Goal: Task Accomplishment & Management: Manage account settings

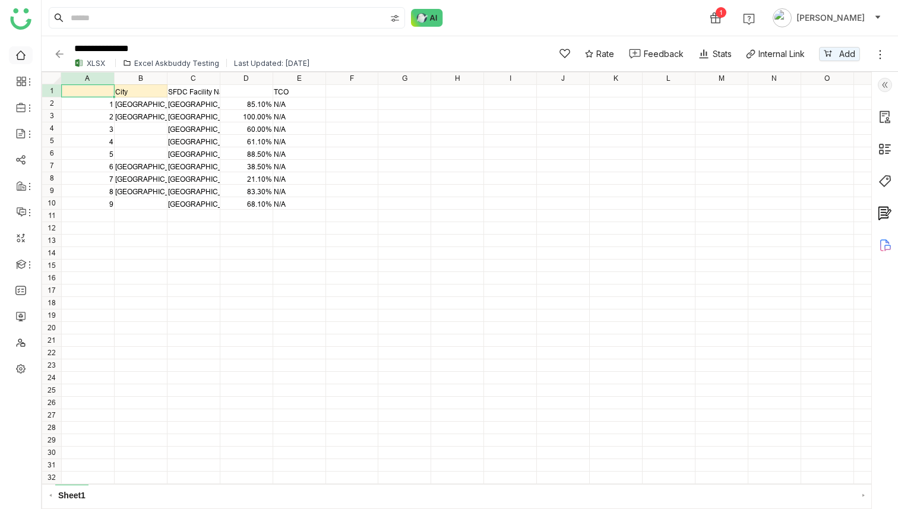
click at [20, 53] on link at bounding box center [20, 54] width 11 height 10
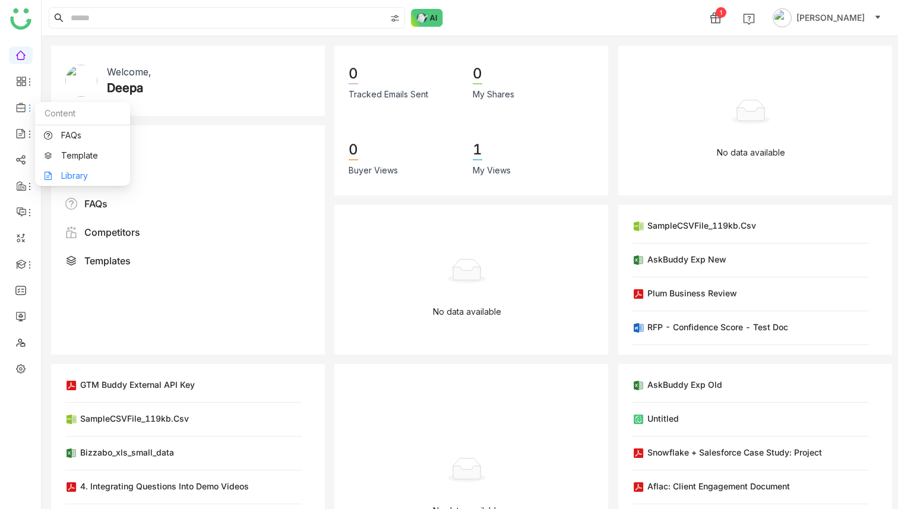
click at [78, 178] on link "Library" at bounding box center [82, 176] width 77 height 8
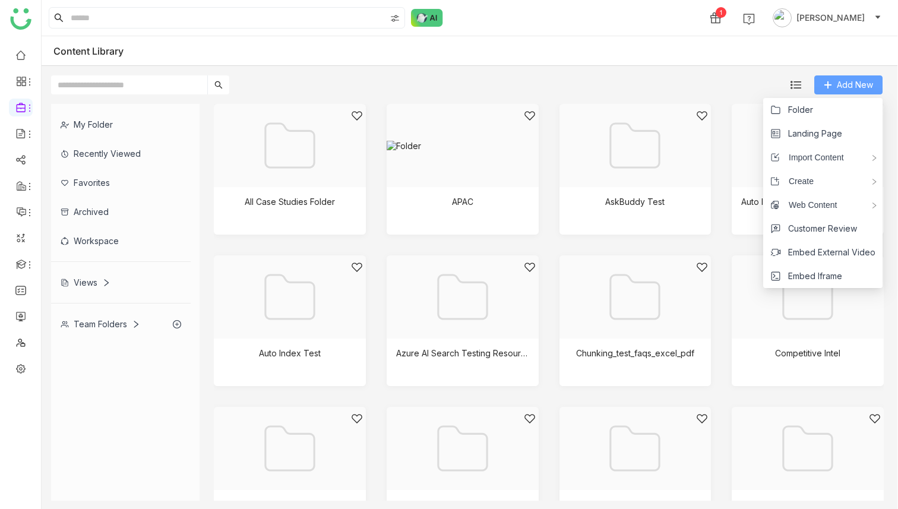
click at [846, 87] on span "Add New" at bounding box center [855, 84] width 36 height 13
click at [807, 110] on span "Folder" at bounding box center [800, 109] width 25 height 13
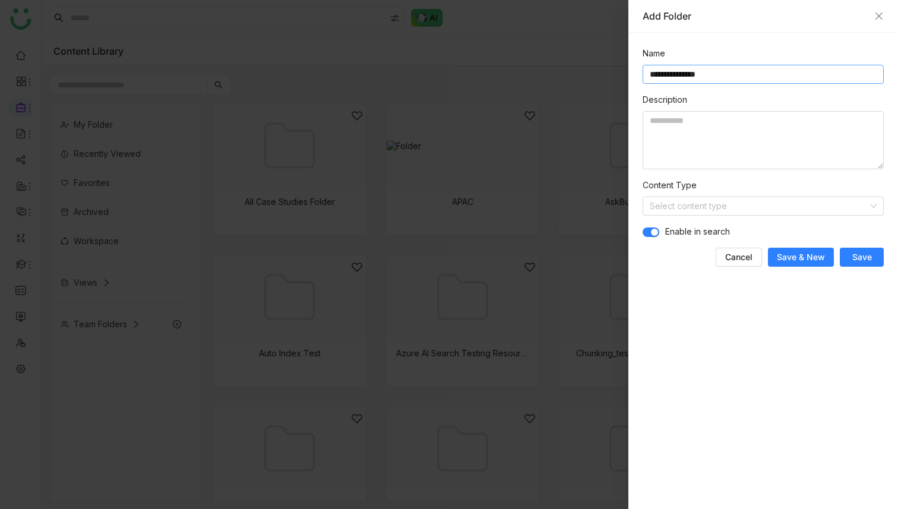
drag, startPoint x: 697, startPoint y: 74, endPoint x: 742, endPoint y: 74, distance: 44.6
click at [742, 74] on input "**********" at bounding box center [763, 74] width 241 height 19
type input "**********"
click at [869, 255] on span "Save" at bounding box center [863, 257] width 20 height 12
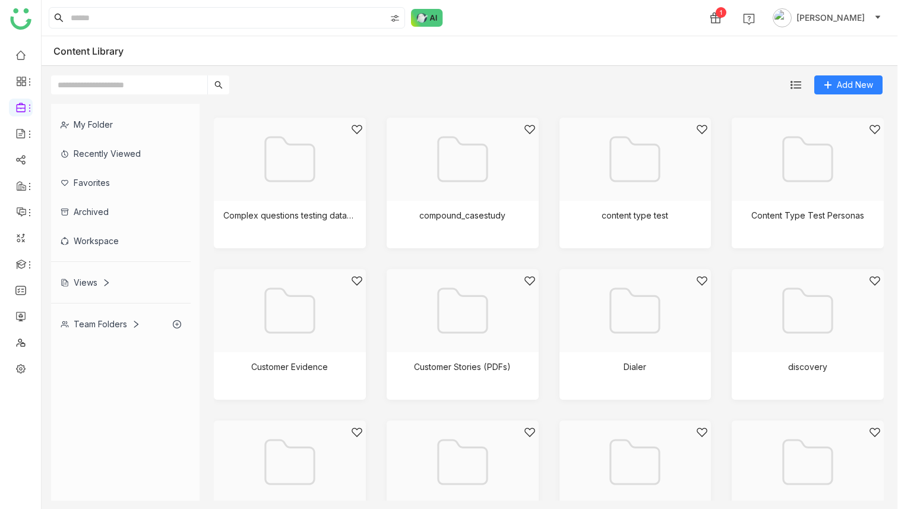
scroll to position [290, 0]
click at [462, 178] on div at bounding box center [459, 173] width 132 height 101
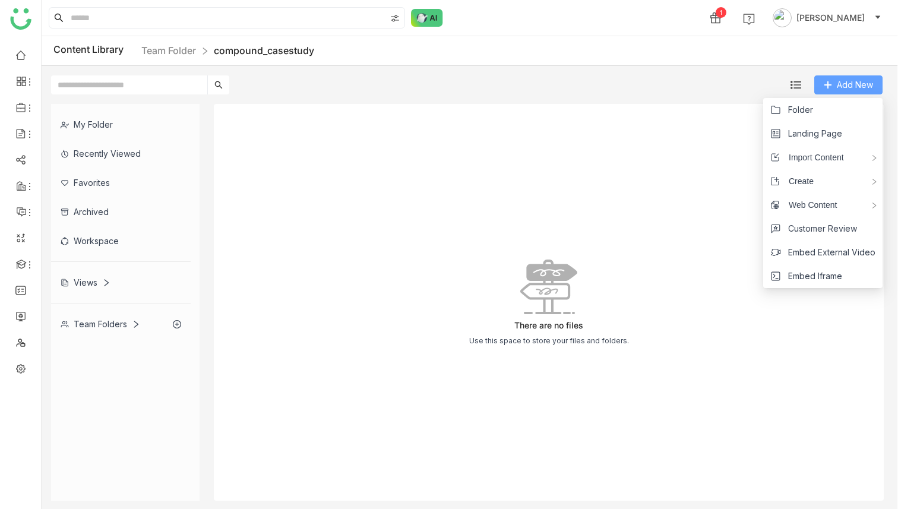
click at [848, 80] on span "Add New" at bounding box center [855, 84] width 36 height 13
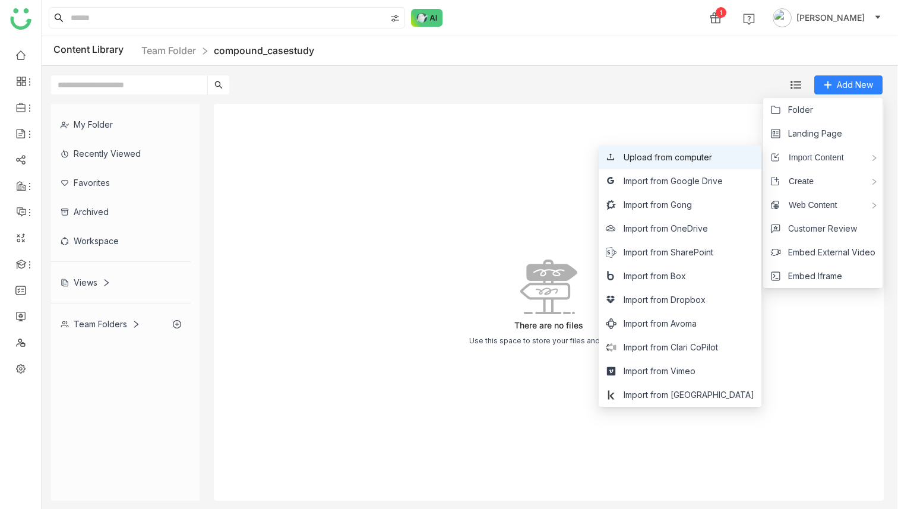
click at [706, 154] on span "Upload from computer" at bounding box center [668, 157] width 89 height 13
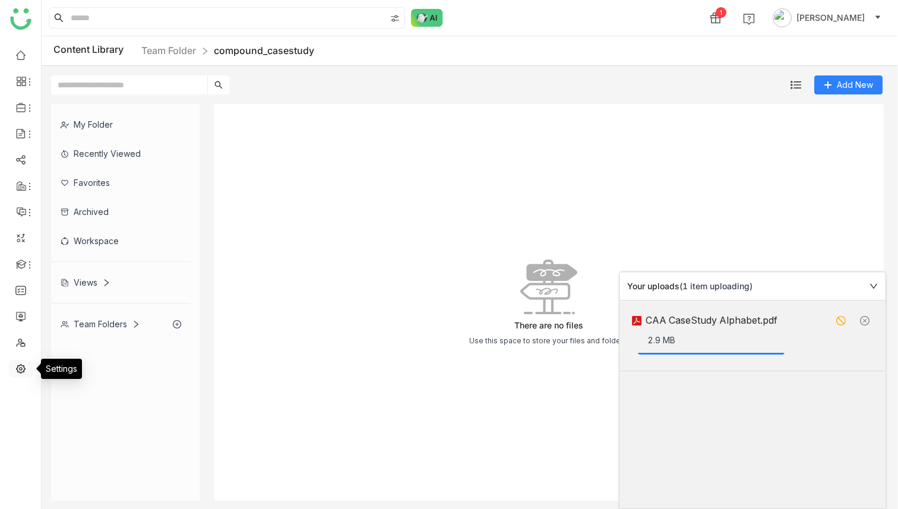
click at [24, 368] on link at bounding box center [20, 368] width 11 height 10
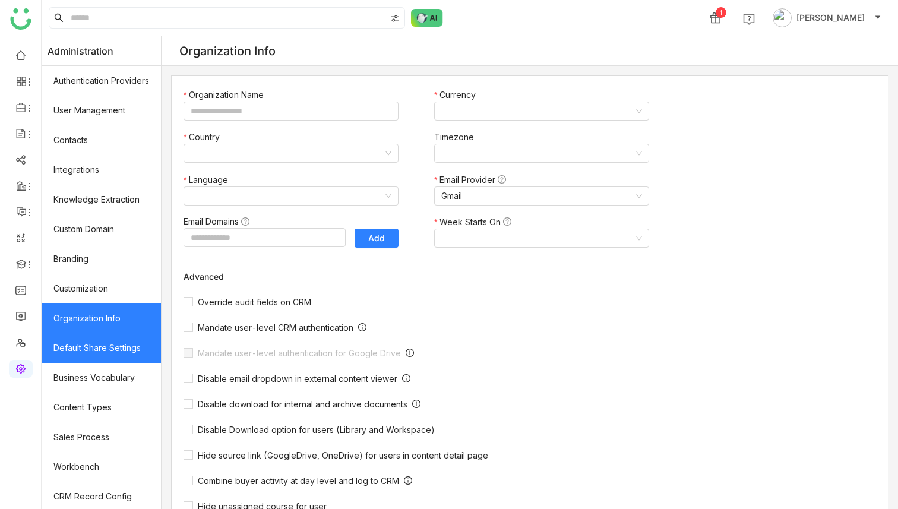
type input "*******"
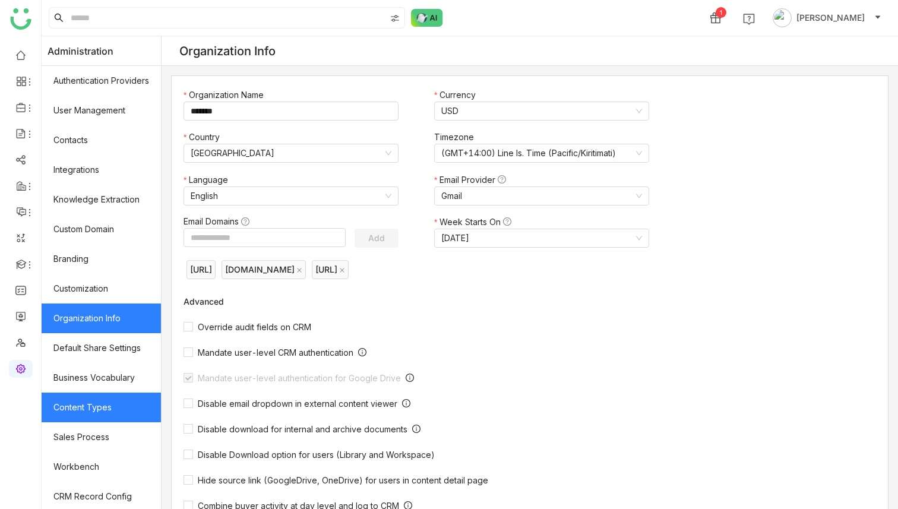
click at [114, 409] on link "Content Types" at bounding box center [101, 408] width 119 height 30
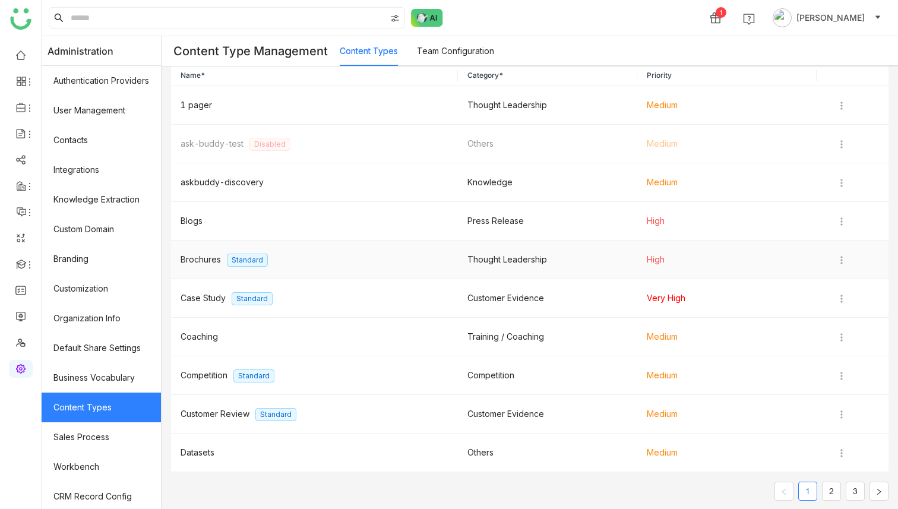
scroll to position [47, 0]
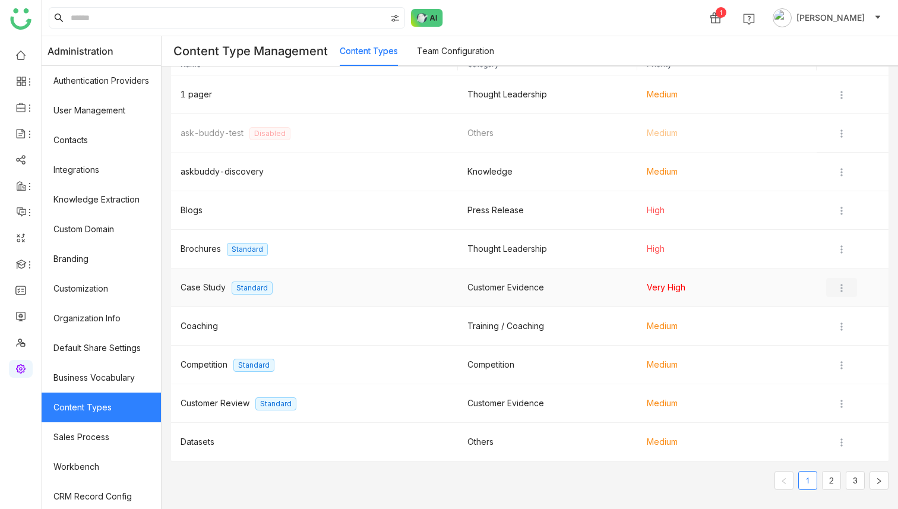
click at [843, 284] on img at bounding box center [842, 288] width 12 height 12
click at [848, 310] on span "Edit" at bounding box center [855, 312] width 14 height 10
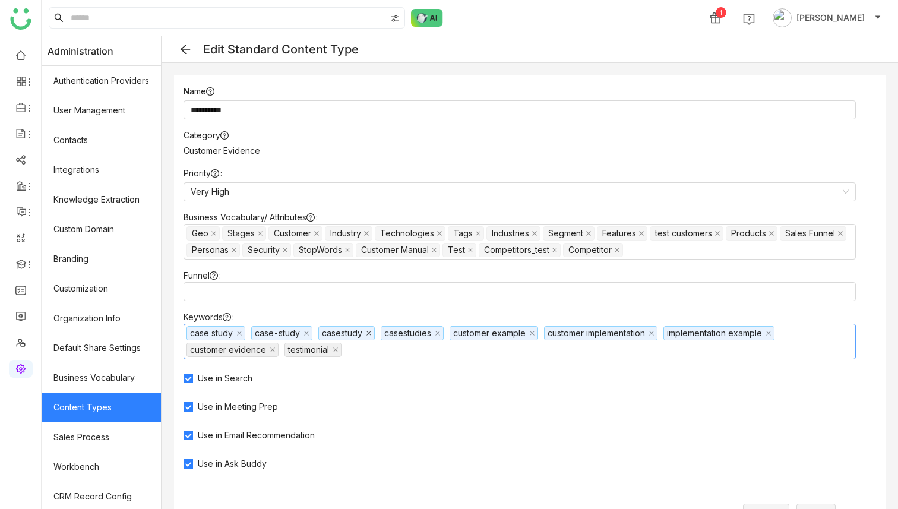
click at [371, 333] on icon at bounding box center [369, 333] width 6 height 6
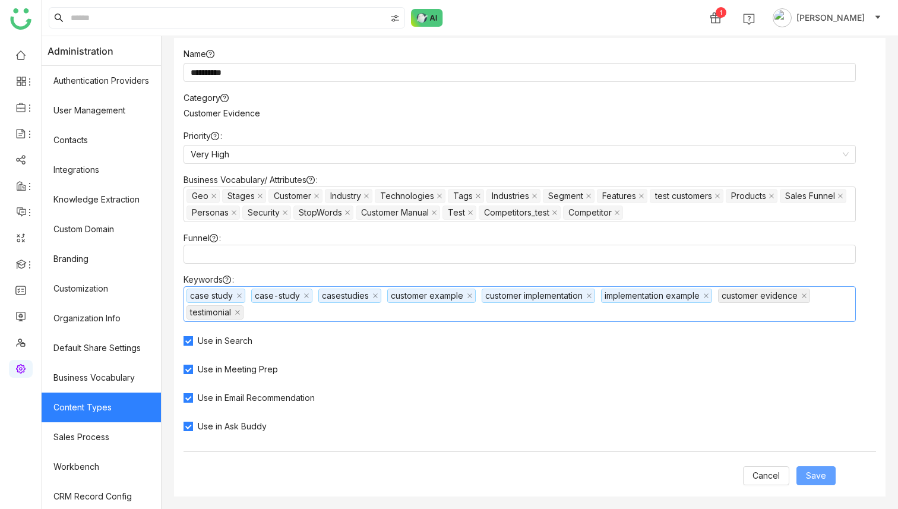
click at [825, 472] on span "Save" at bounding box center [816, 475] width 20 height 13
type input "**********"
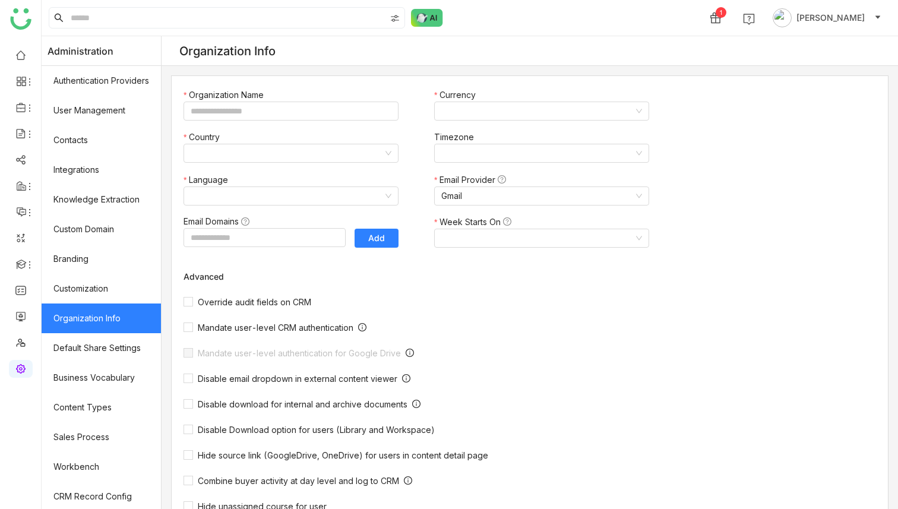
type input "*******"
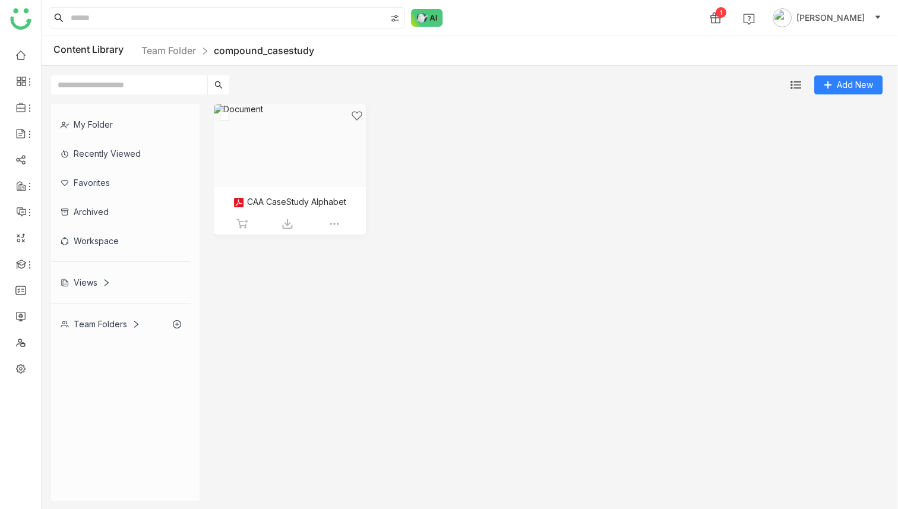
click at [279, 136] on div at bounding box center [286, 160] width 132 height 101
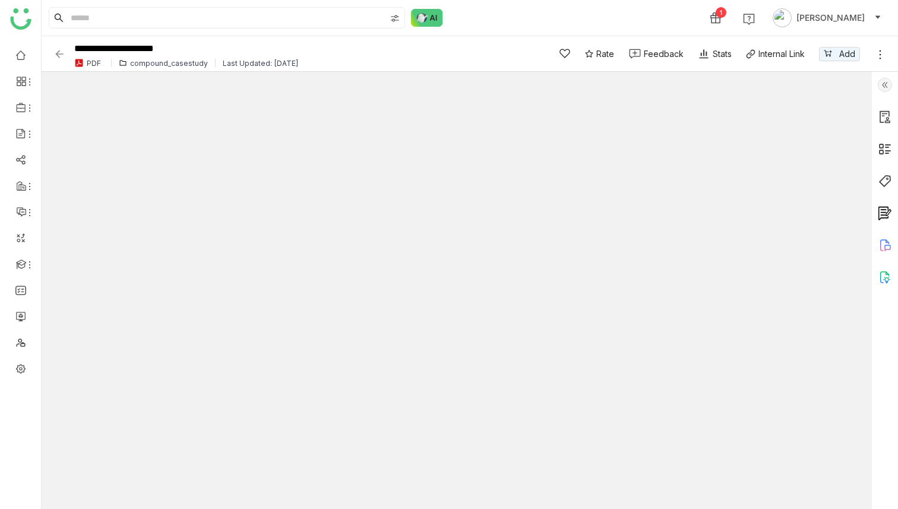
click at [885, 91] on img at bounding box center [885, 85] width 14 height 14
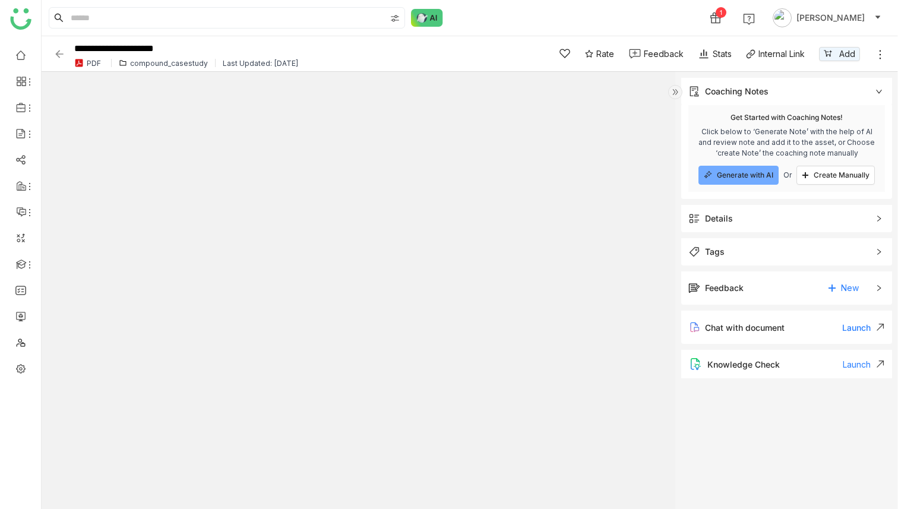
click at [753, 248] on span "Tags" at bounding box center [779, 251] width 180 height 13
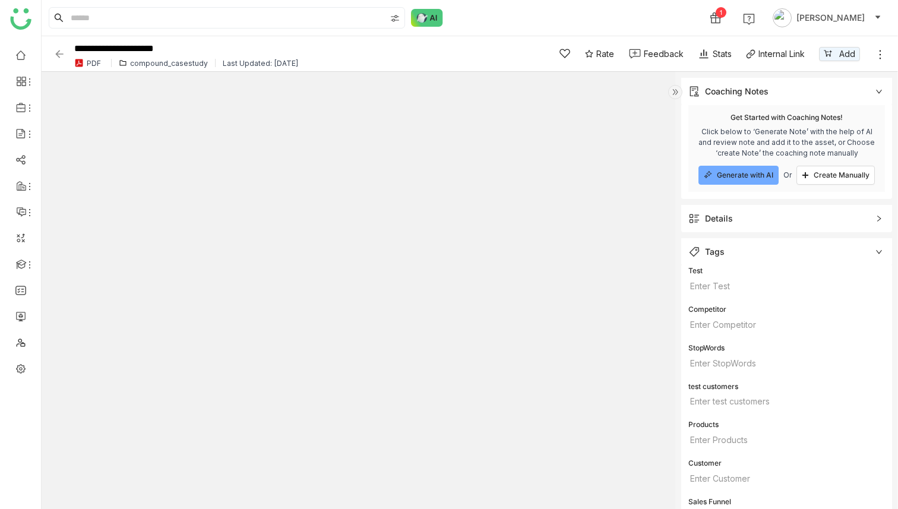
click at [743, 220] on span "Details" at bounding box center [779, 218] width 180 height 13
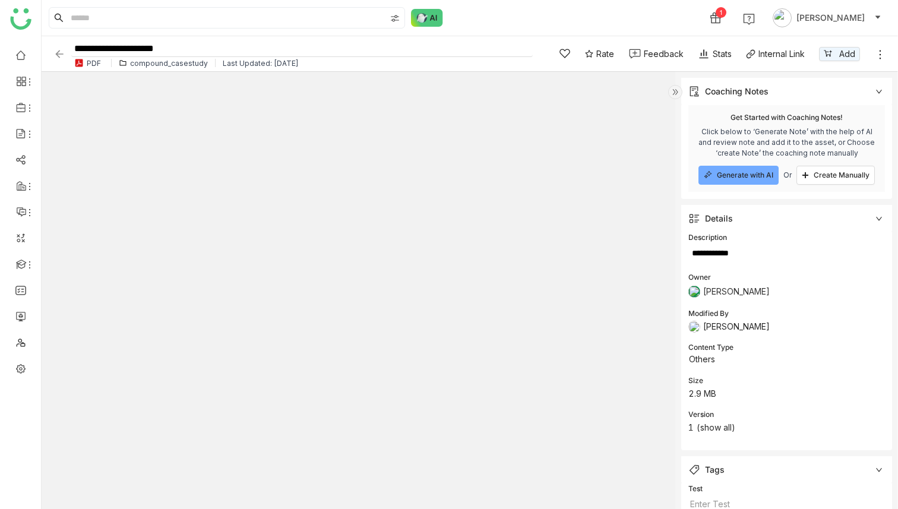
click at [213, 49] on input "**********" at bounding box center [302, 49] width 462 height 16
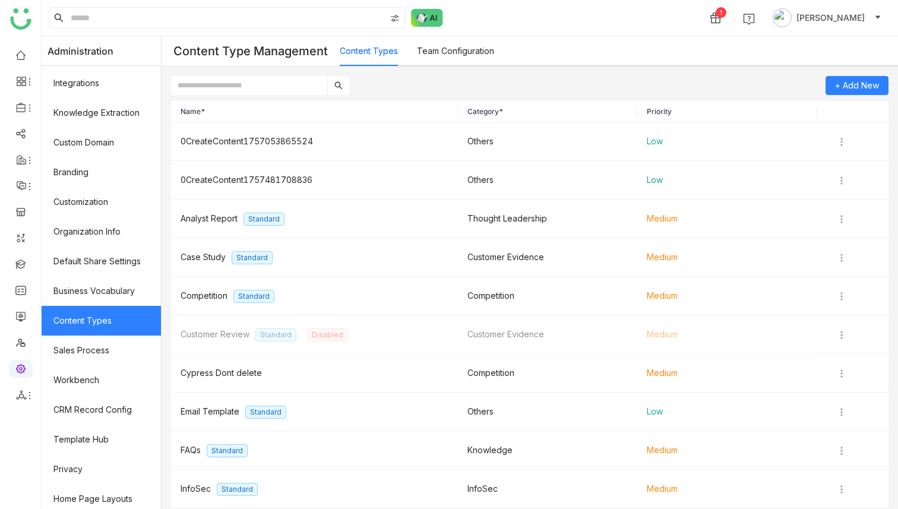
scroll to position [121, 0]
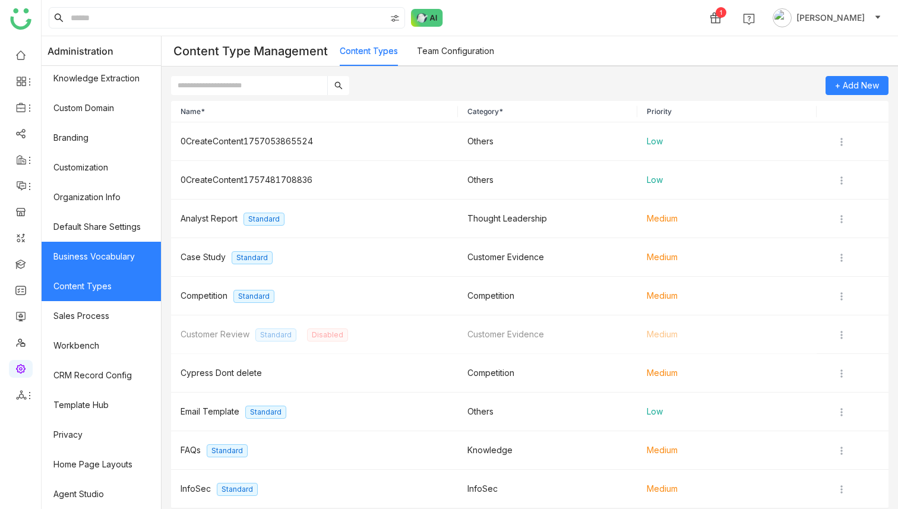
click at [108, 256] on link "Business Vocabulary" at bounding box center [101, 257] width 119 height 30
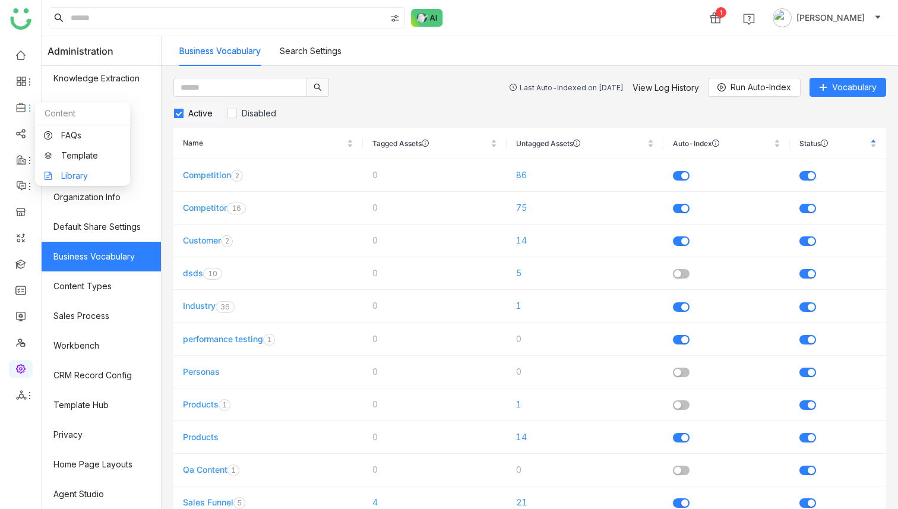
click at [72, 172] on link "Library" at bounding box center [82, 176] width 77 height 8
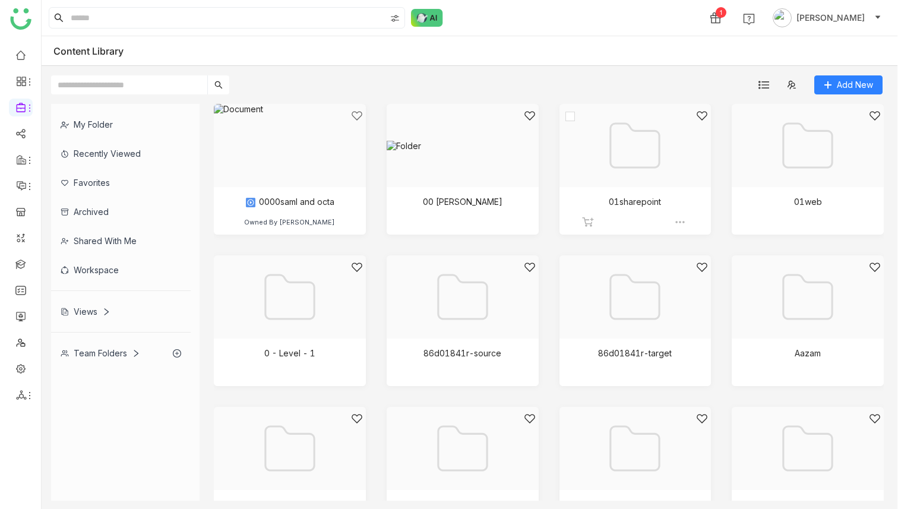
click at [627, 157] on div at bounding box center [632, 160] width 132 height 101
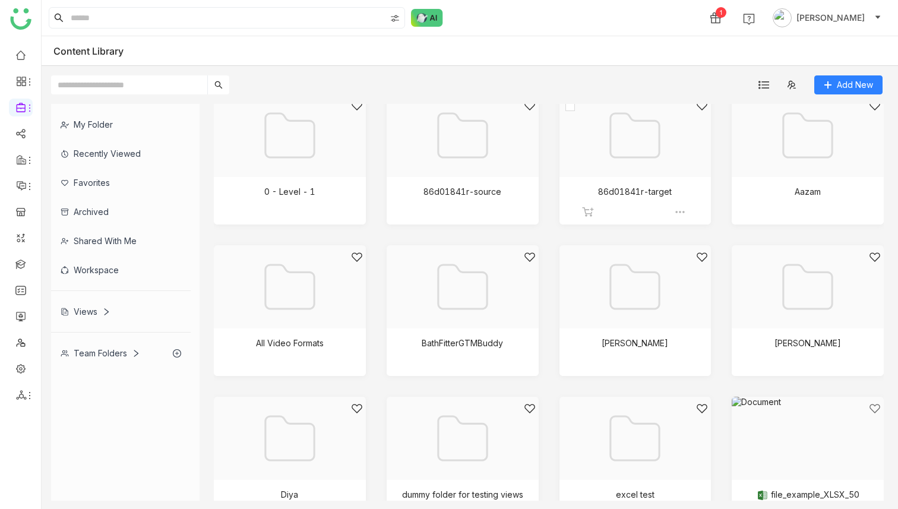
scroll to position [179, 0]
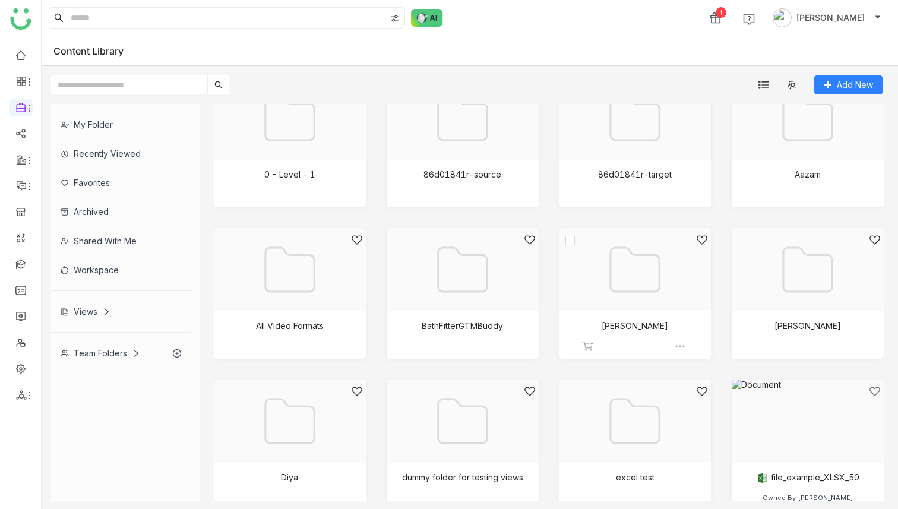
click at [654, 295] on div at bounding box center [632, 284] width 132 height 101
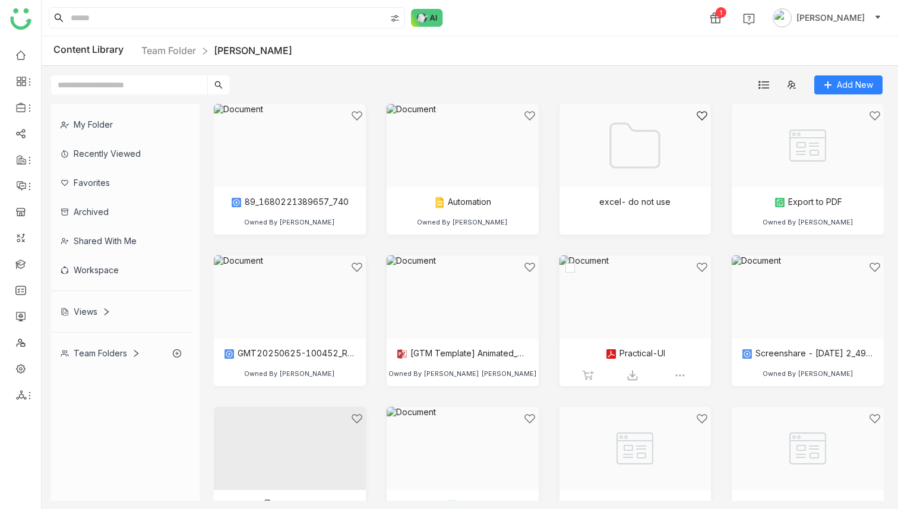
click at [645, 306] on div at bounding box center [632, 311] width 132 height 101
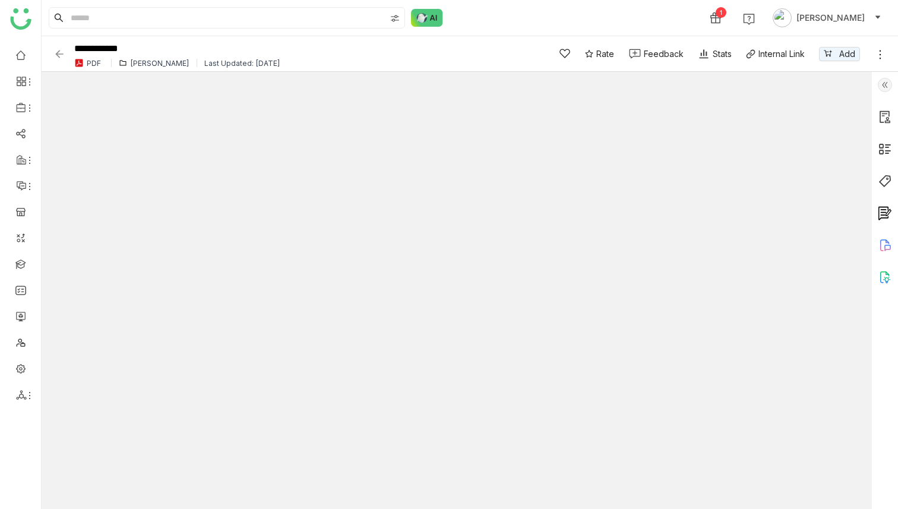
click at [58, 53] on img at bounding box center [59, 54] width 12 height 12
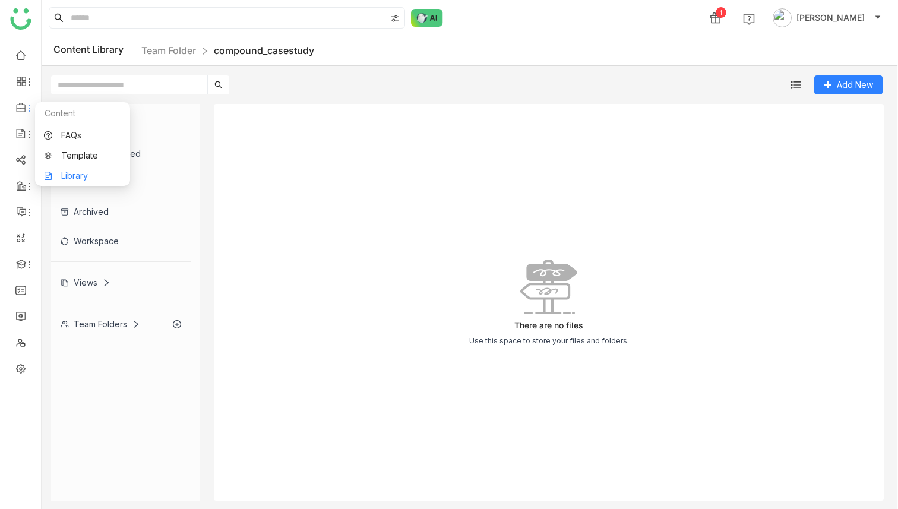
click at [82, 172] on link "Library" at bounding box center [82, 176] width 77 height 8
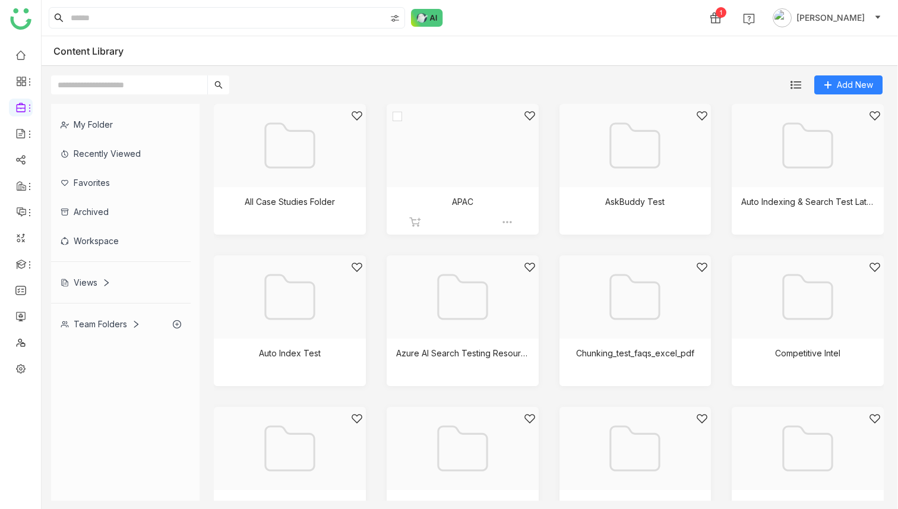
click at [488, 157] on div at bounding box center [459, 160] width 132 height 101
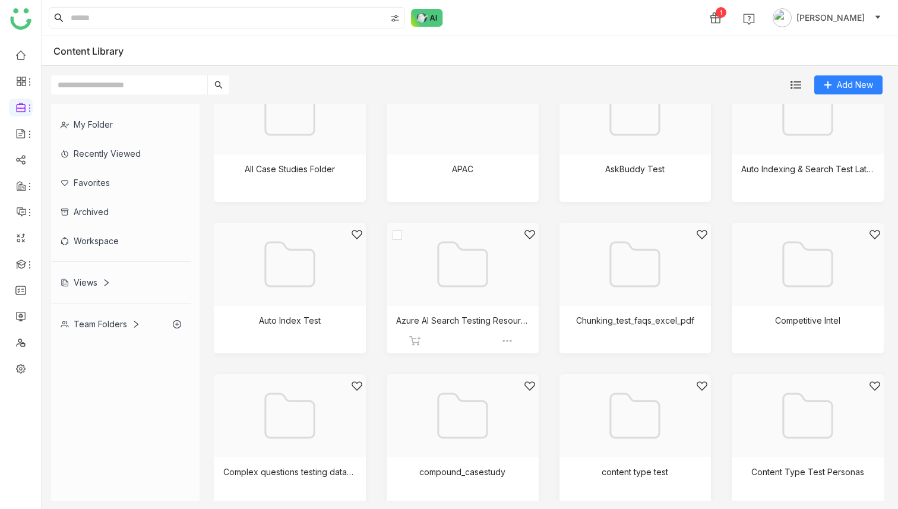
scroll to position [35, 0]
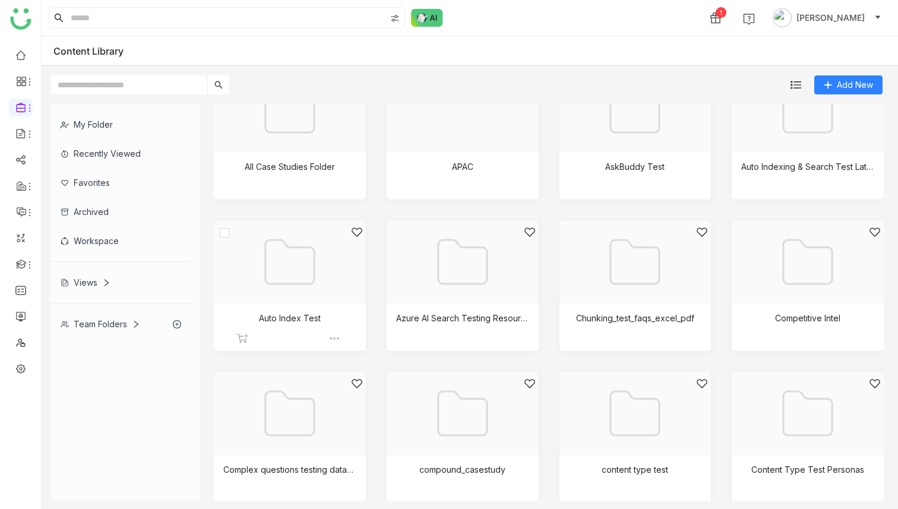
click at [317, 256] on div at bounding box center [286, 276] width 132 height 101
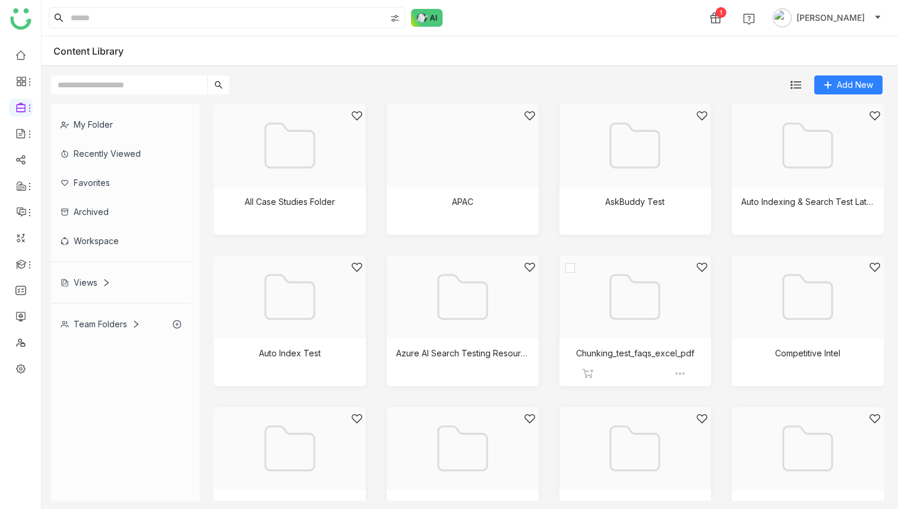
click at [672, 314] on div at bounding box center [632, 311] width 132 height 101
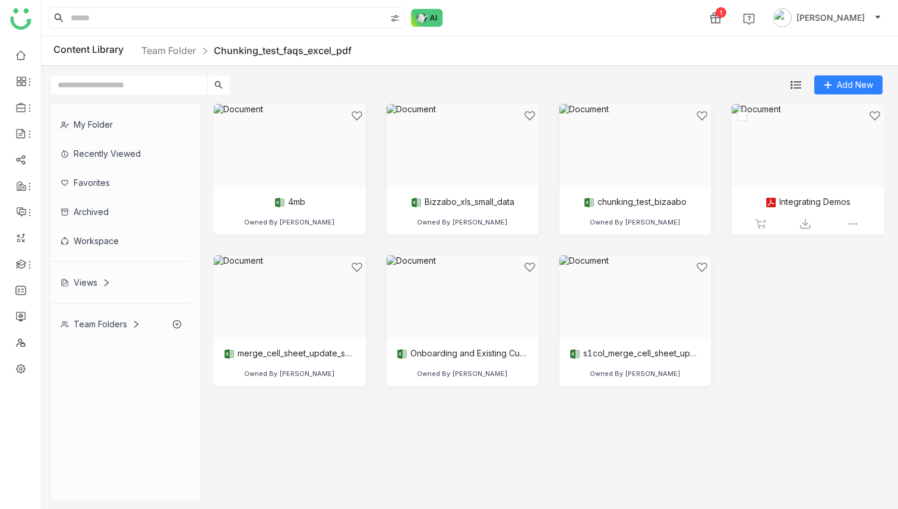
click at [795, 141] on div at bounding box center [804, 160] width 132 height 101
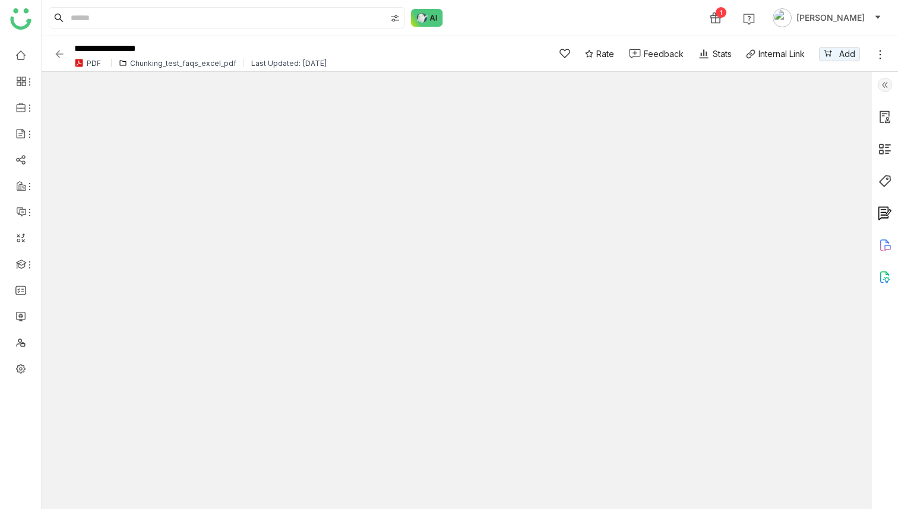
type input "*"
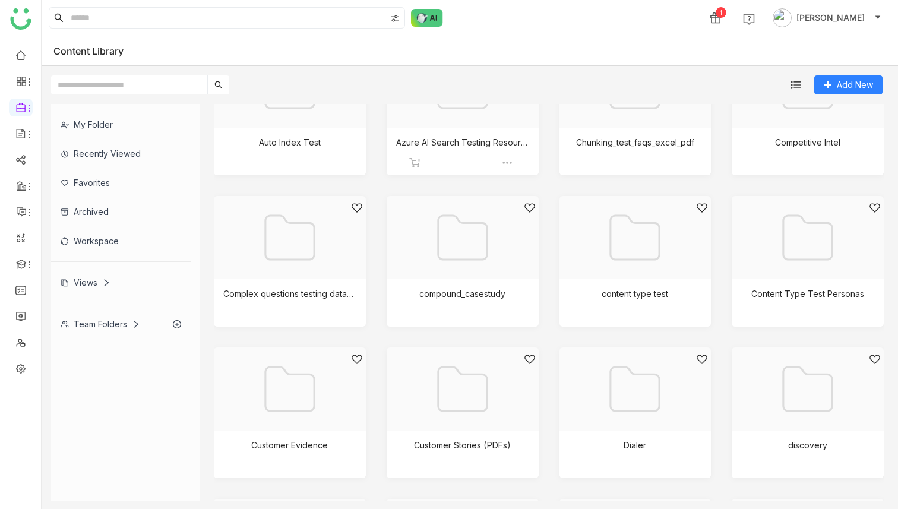
scroll to position [233, 0]
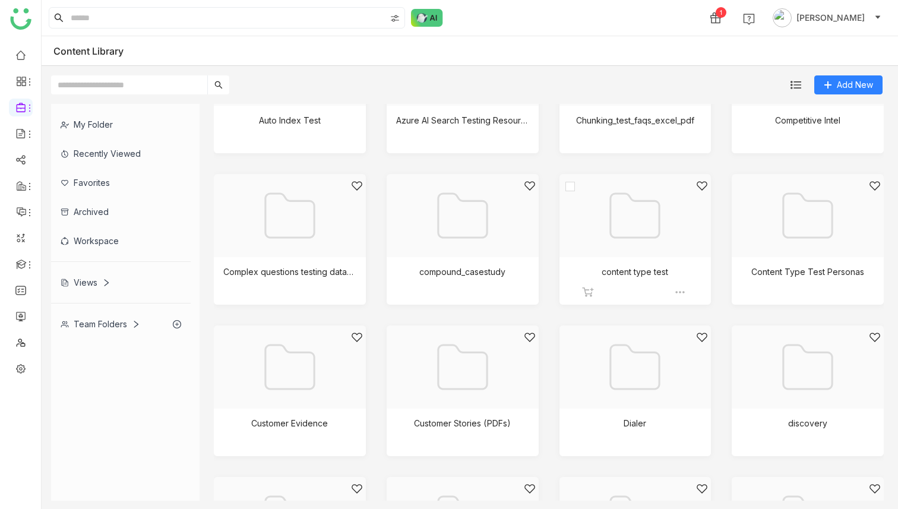
click at [640, 226] on div at bounding box center [632, 230] width 132 height 101
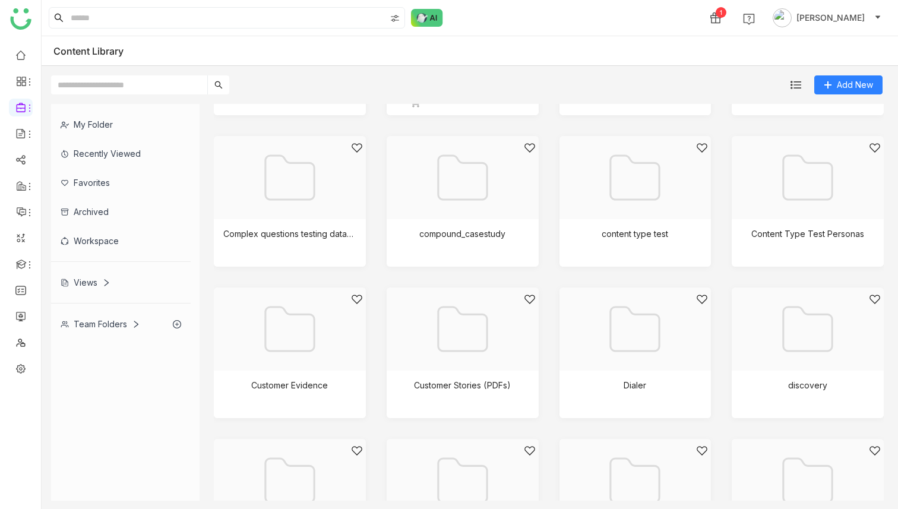
scroll to position [272, 0]
click at [628, 336] on div at bounding box center [632, 342] width 132 height 101
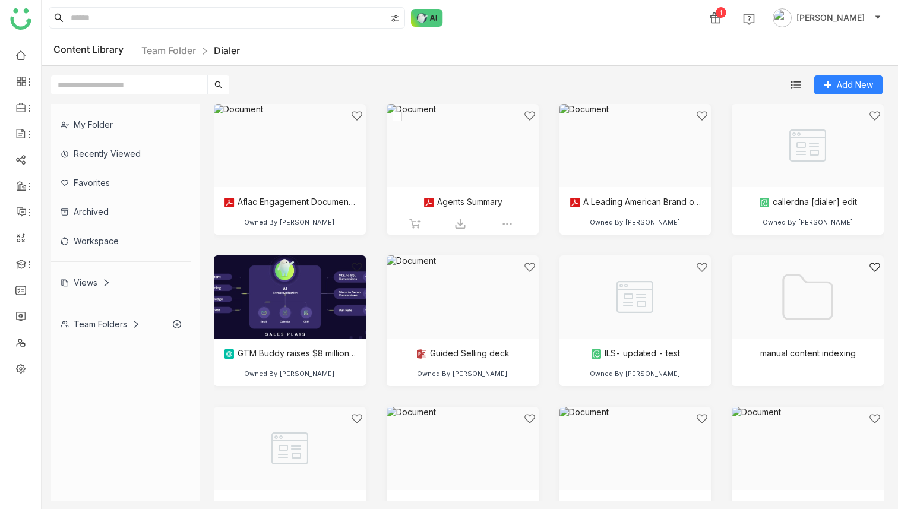
click at [484, 154] on div at bounding box center [459, 160] width 132 height 101
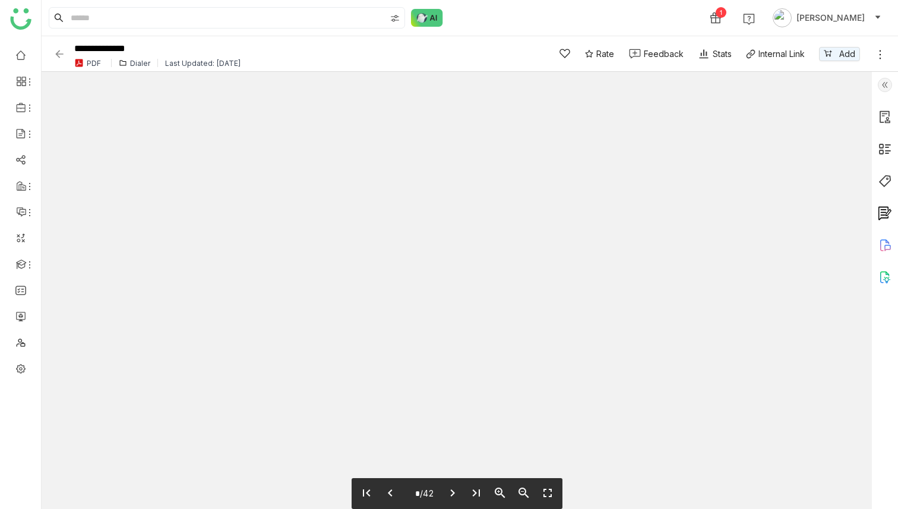
type input "*"
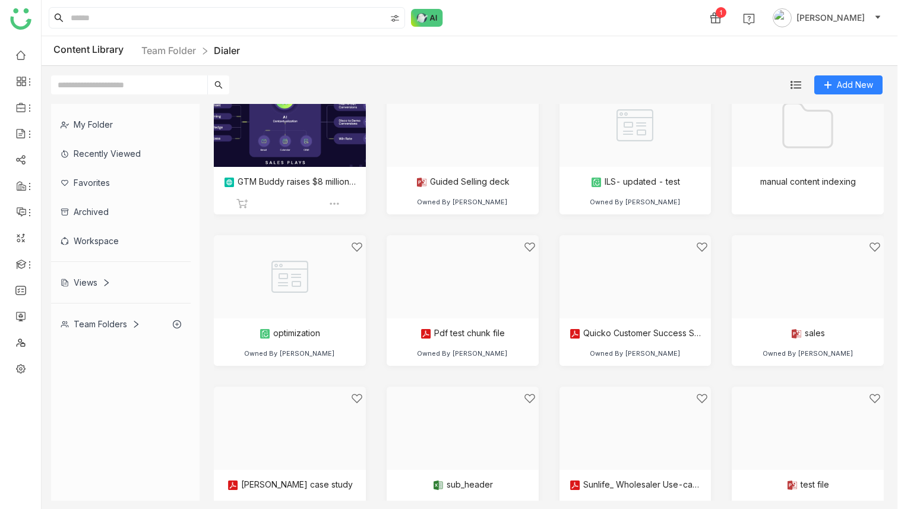
scroll to position [206, 0]
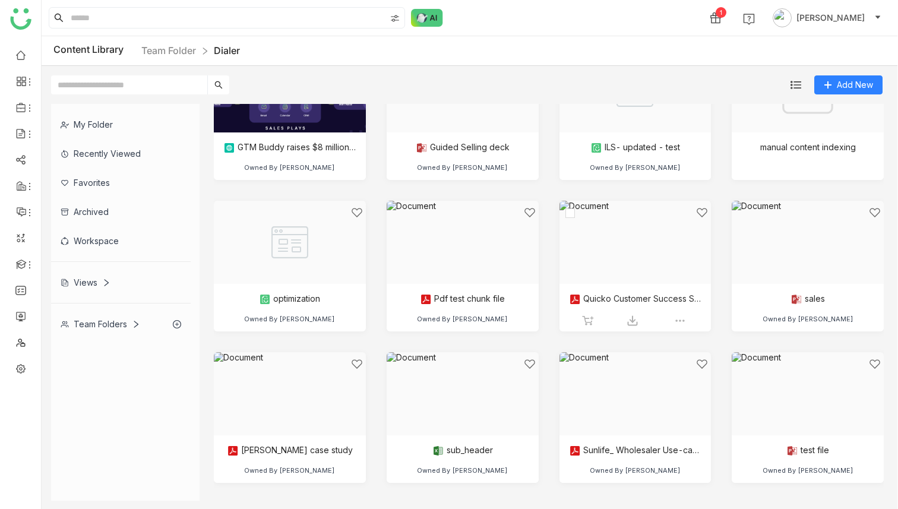
click at [634, 260] on div at bounding box center [632, 257] width 132 height 101
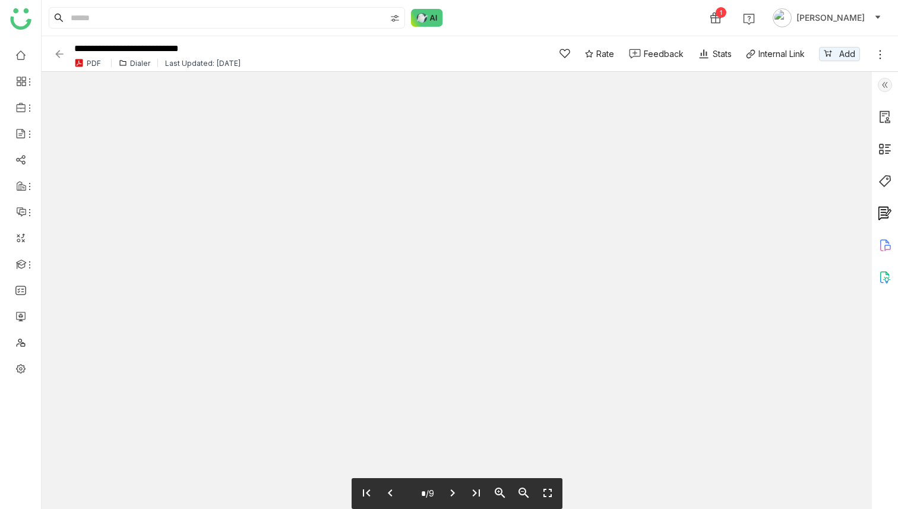
type input "*"
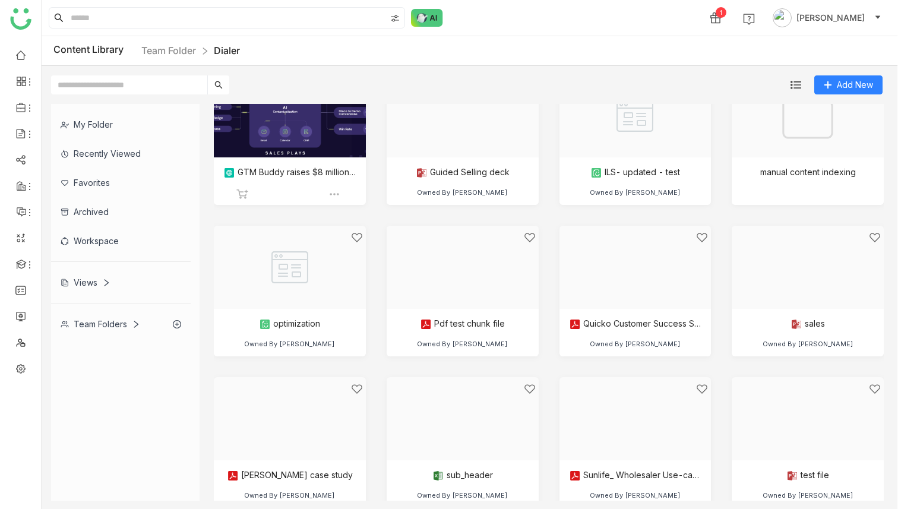
scroll to position [206, 0]
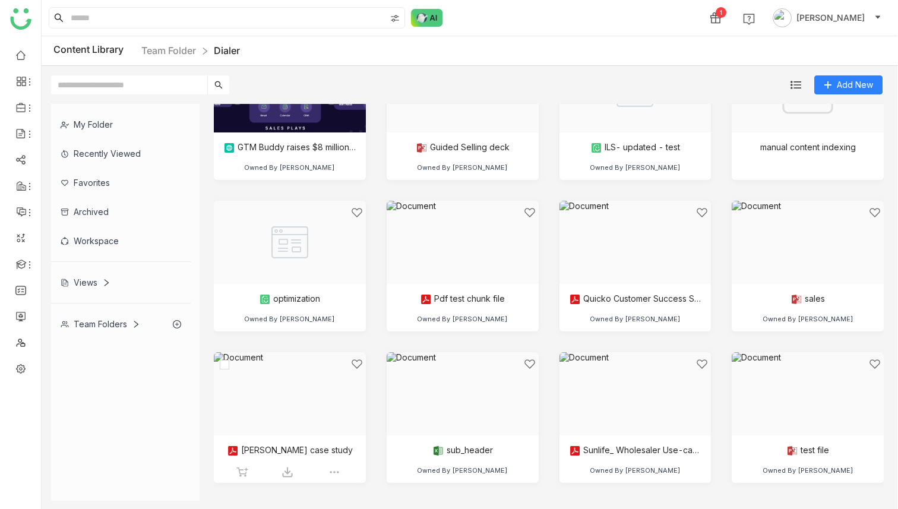
click at [310, 404] on div at bounding box center [286, 408] width 132 height 101
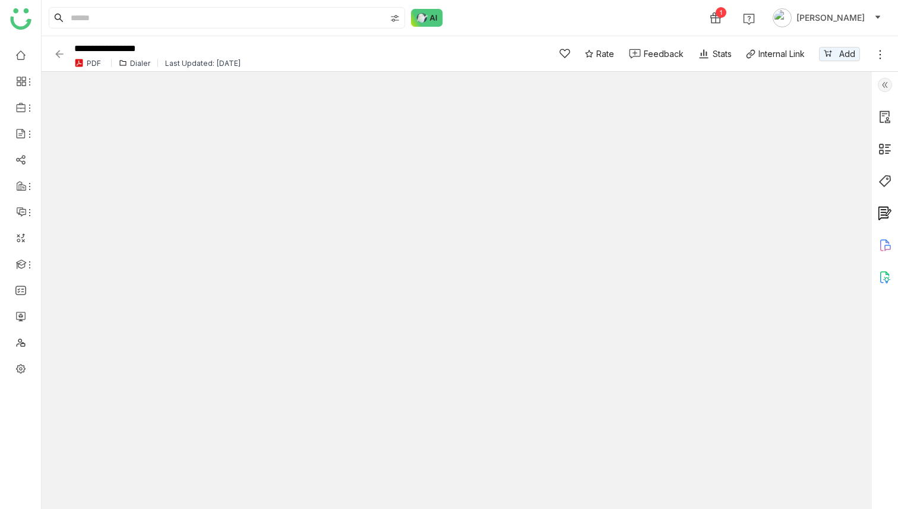
type input "*"
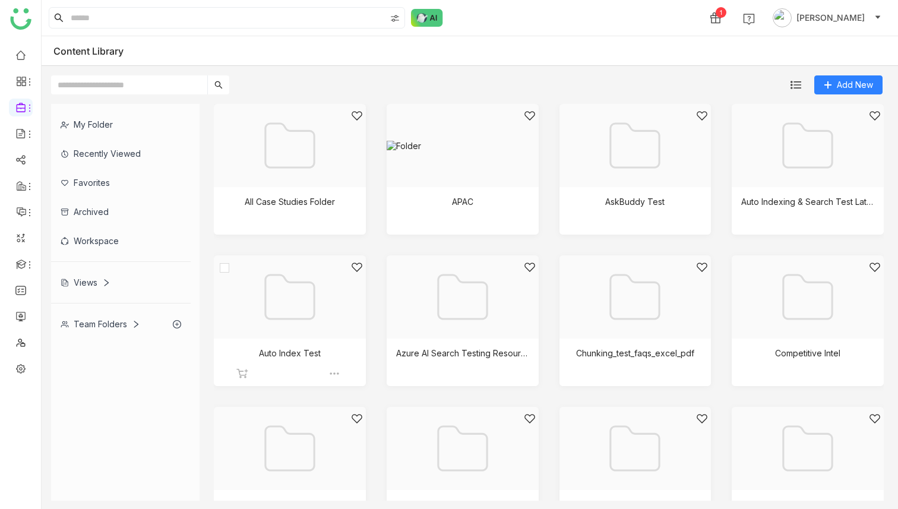
click at [313, 306] on div at bounding box center [286, 311] width 132 height 101
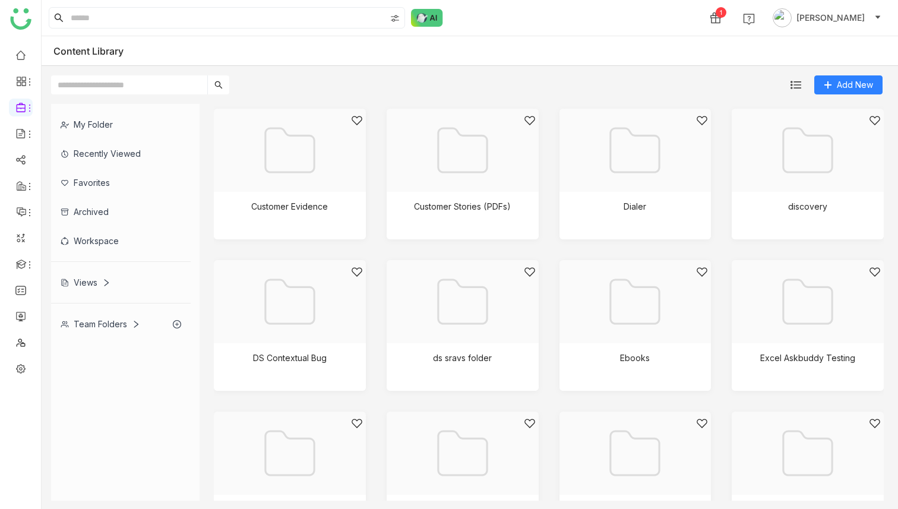
scroll to position [451, 0]
click at [317, 308] on div at bounding box center [286, 314] width 132 height 101
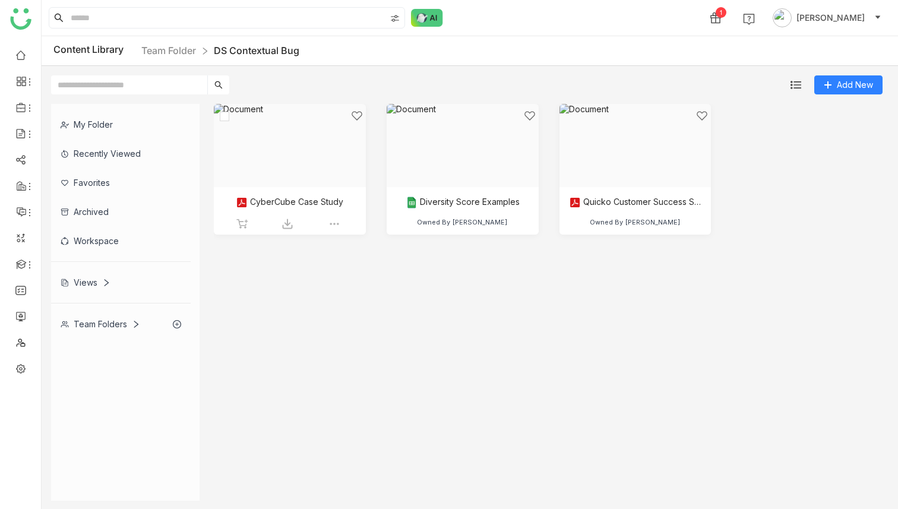
click at [289, 147] on div at bounding box center [286, 160] width 132 height 101
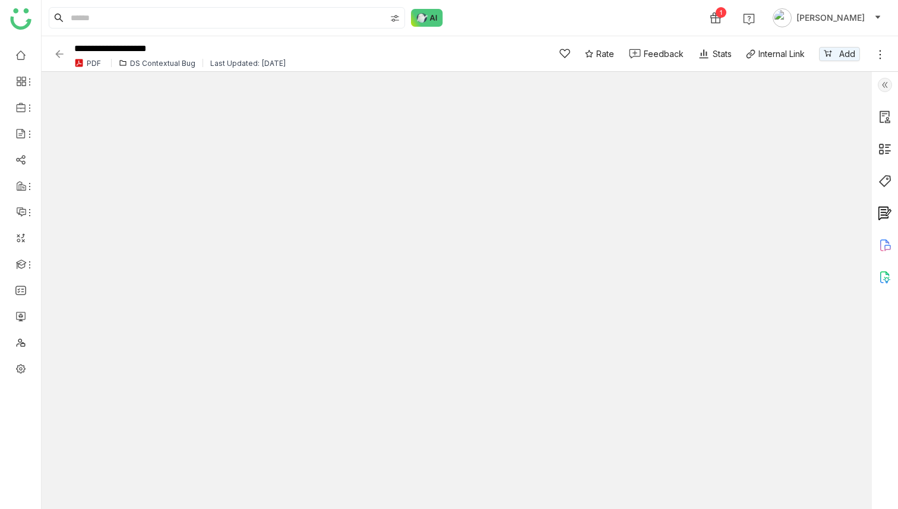
type input "*"
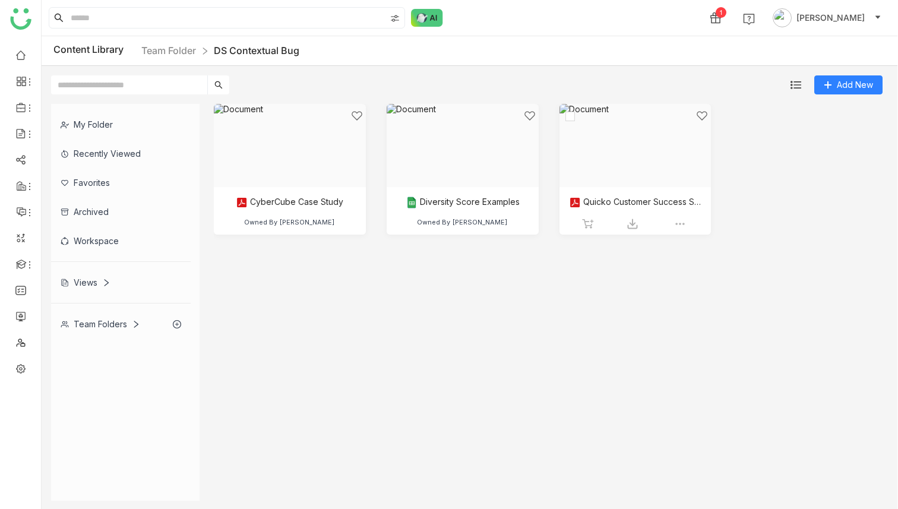
click at [654, 149] on div at bounding box center [632, 160] width 132 height 101
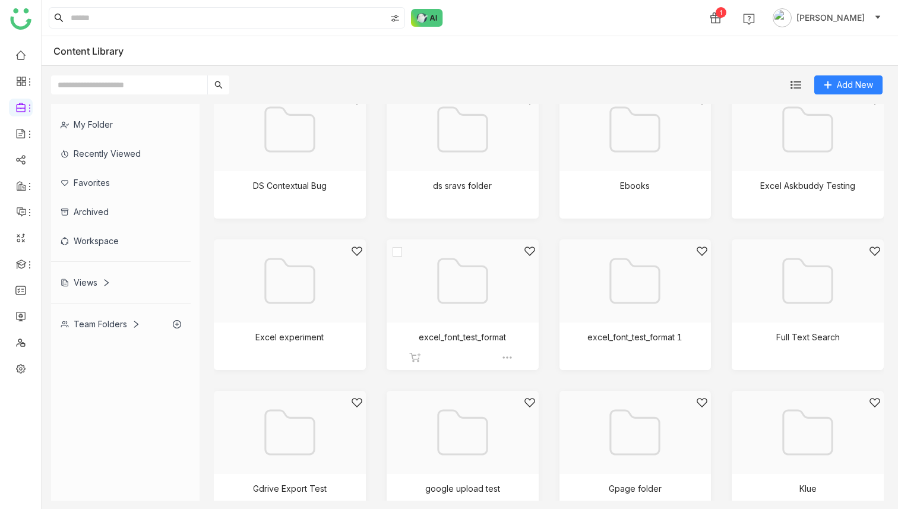
scroll to position [623, 0]
click at [656, 304] on div at bounding box center [632, 294] width 132 height 101
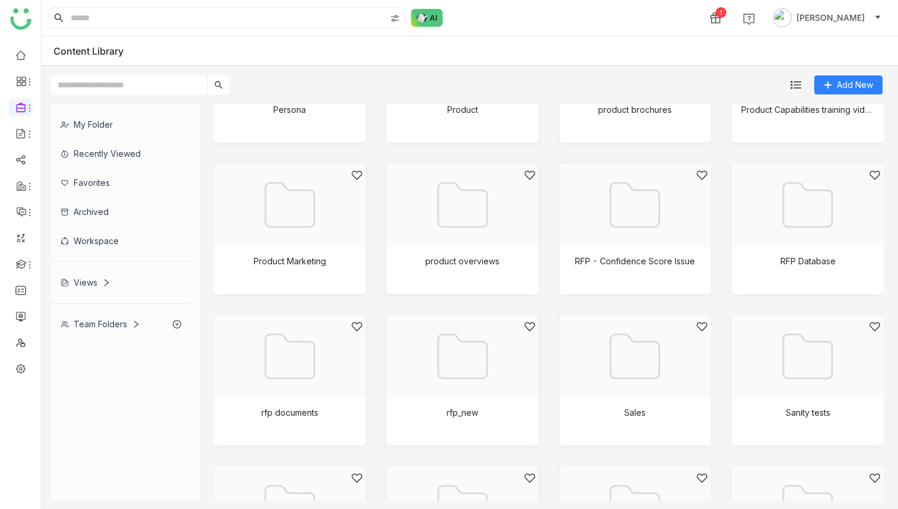
scroll to position [1305, 0]
click at [485, 222] on div at bounding box center [459, 219] width 132 height 101
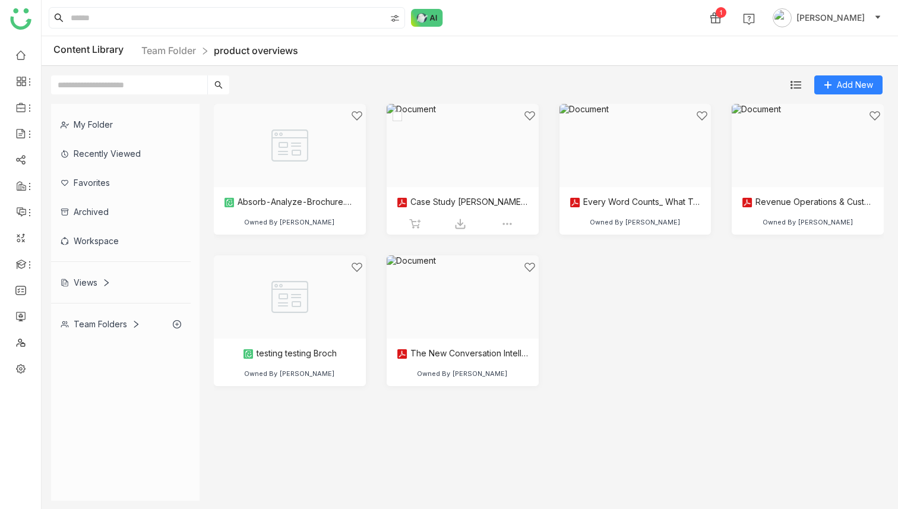
click at [476, 159] on div at bounding box center [459, 160] width 132 height 101
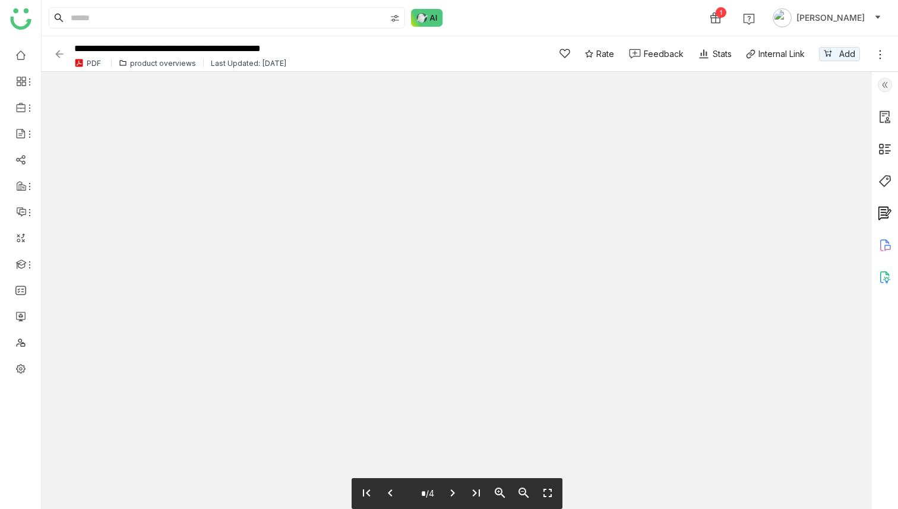
type input "*"
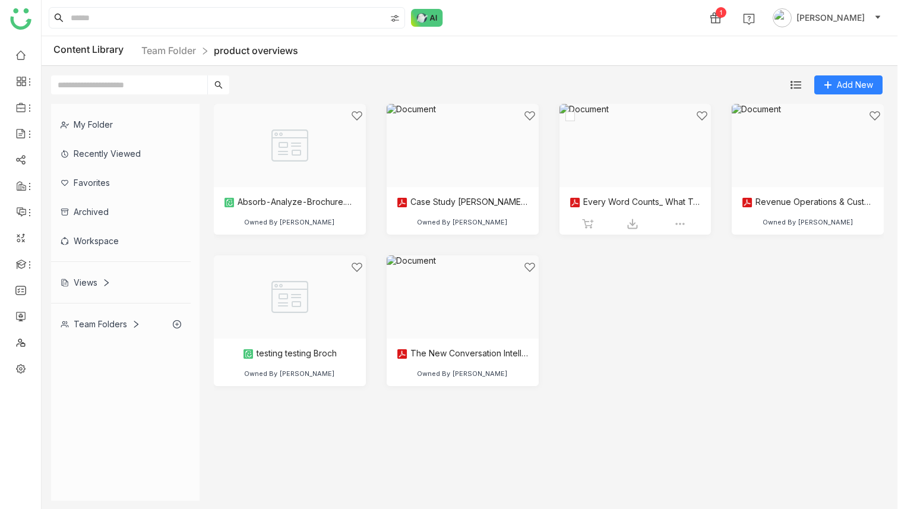
click at [649, 153] on div at bounding box center [632, 160] width 132 height 101
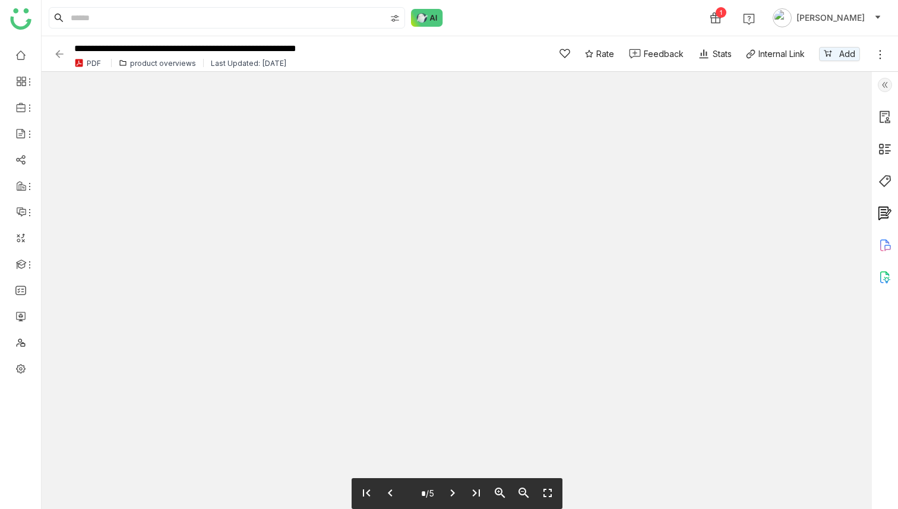
type input "*"
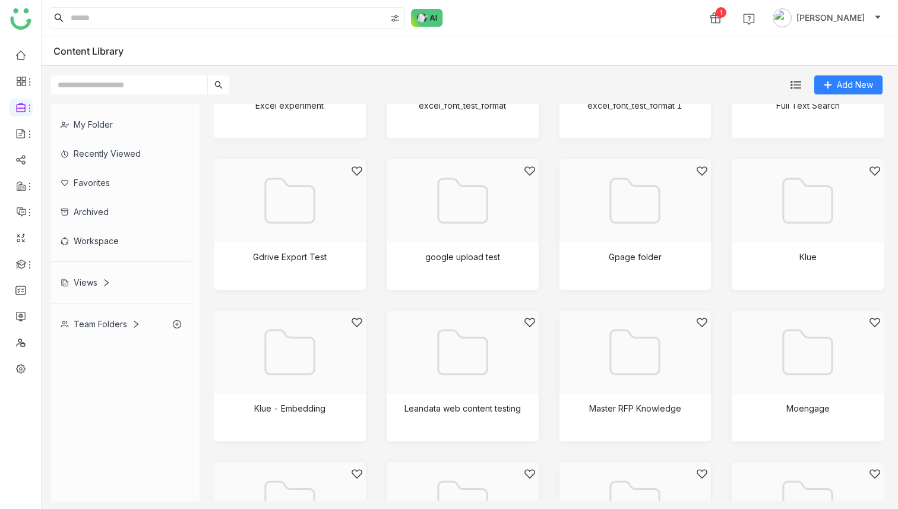
scroll to position [855, 0]
click at [812, 347] on div at bounding box center [804, 365] width 132 height 101
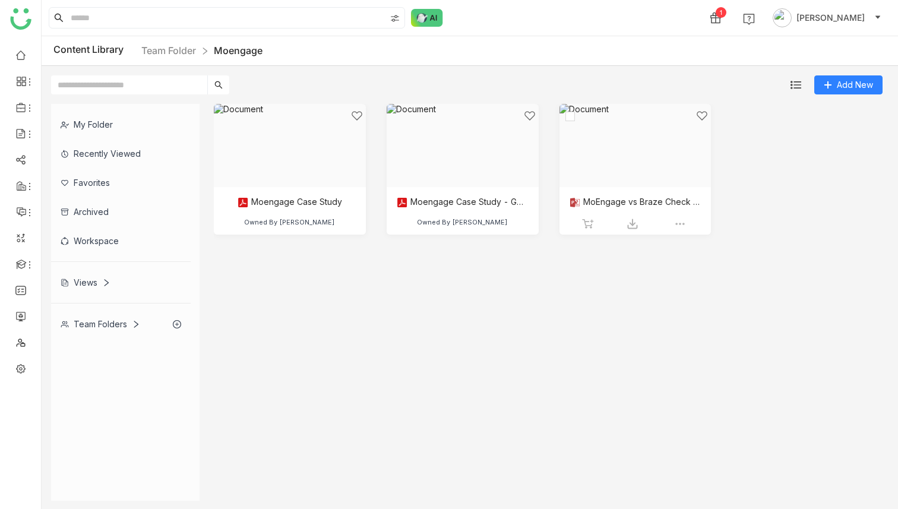
click at [623, 121] on div at bounding box center [632, 160] width 132 height 101
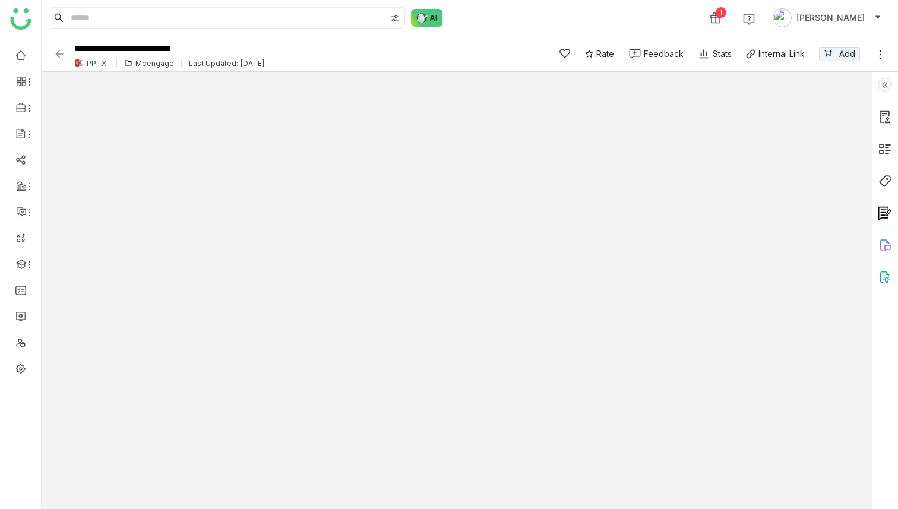
click at [61, 51] on img at bounding box center [59, 54] width 12 height 12
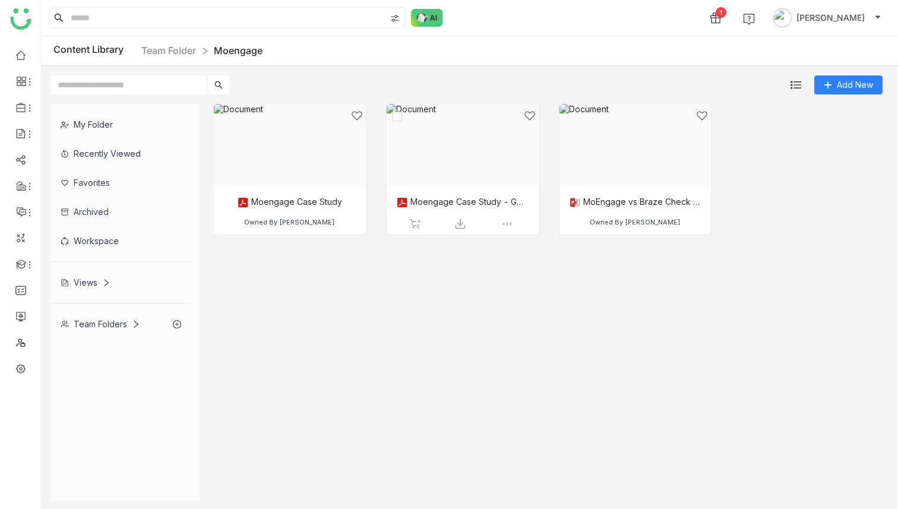
click at [445, 160] on div at bounding box center [459, 160] width 132 height 101
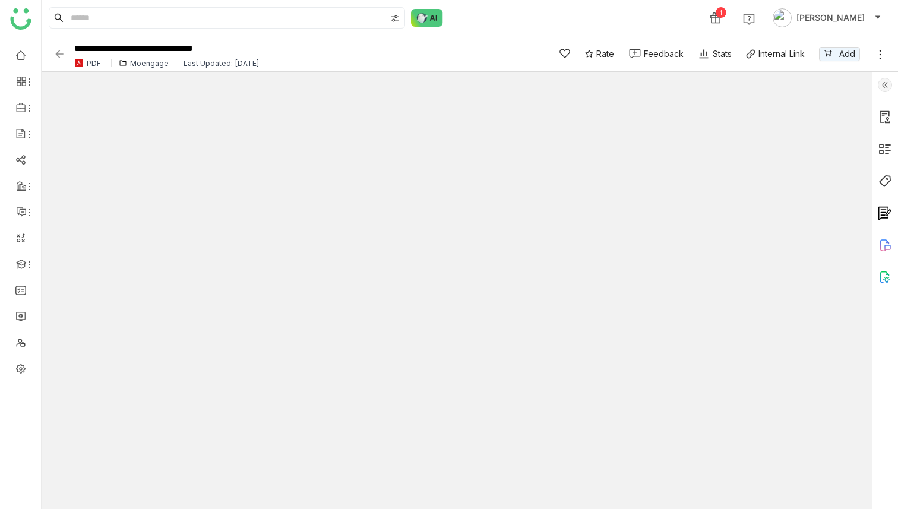
type input "*"
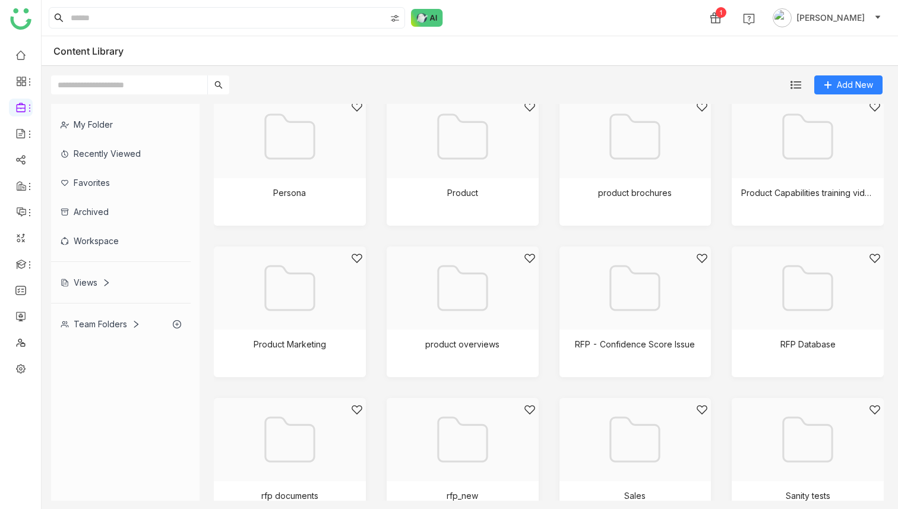
scroll to position [1721, 0]
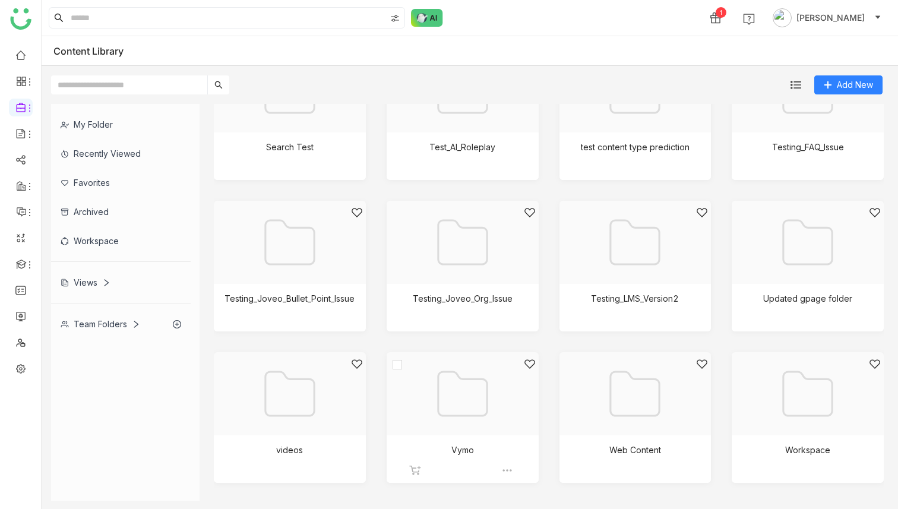
click at [465, 393] on div at bounding box center [459, 408] width 132 height 101
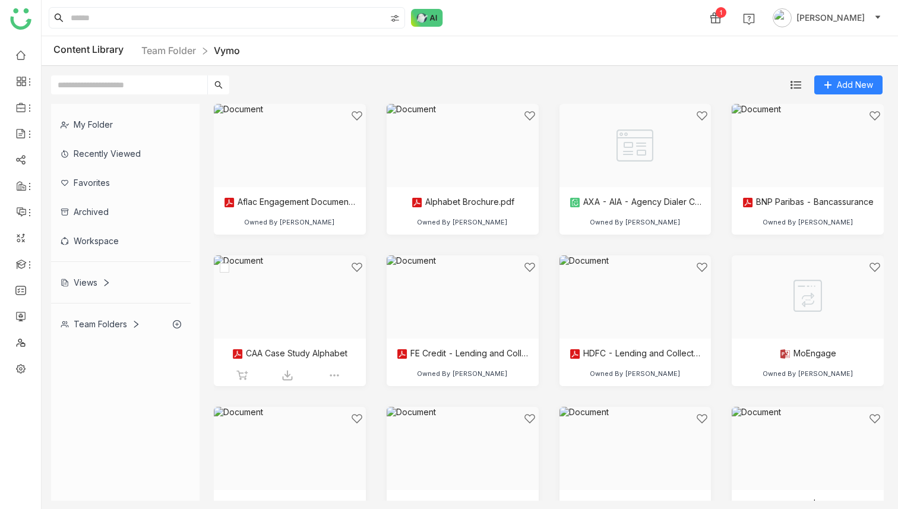
click at [307, 300] on div at bounding box center [286, 311] width 132 height 101
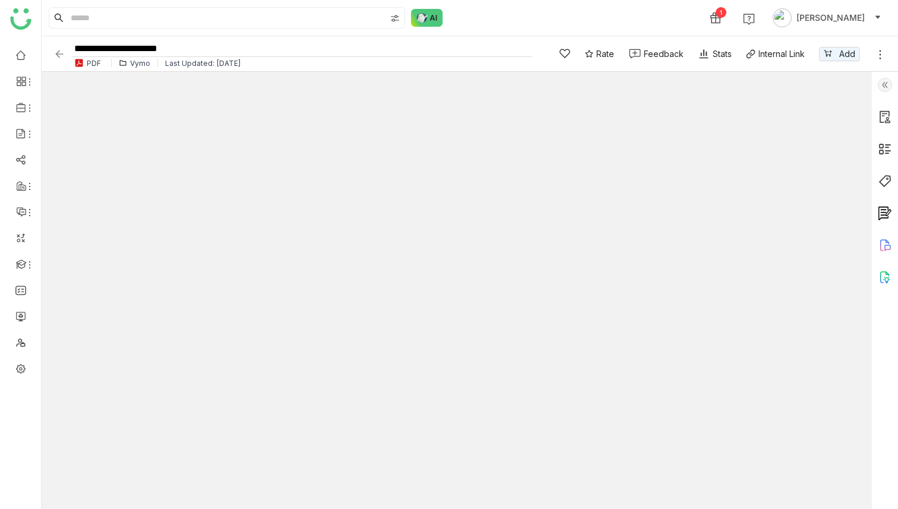
click at [99, 48] on input "**********" at bounding box center [302, 49] width 462 height 16
click at [124, 46] on input "**********" at bounding box center [302, 49] width 462 height 16
type input "**********"
click at [887, 83] on img at bounding box center [885, 85] width 14 height 14
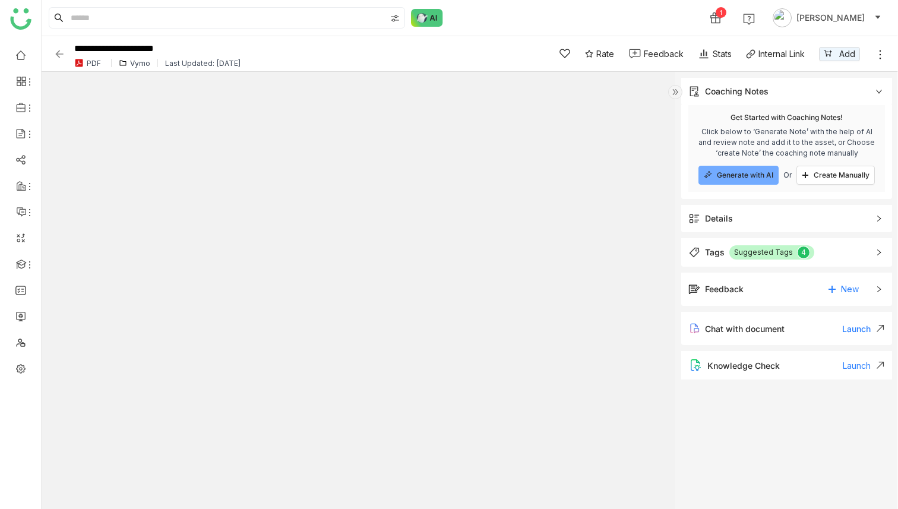
type textarea "**********"
click at [749, 221] on span "Details" at bounding box center [779, 218] width 180 height 13
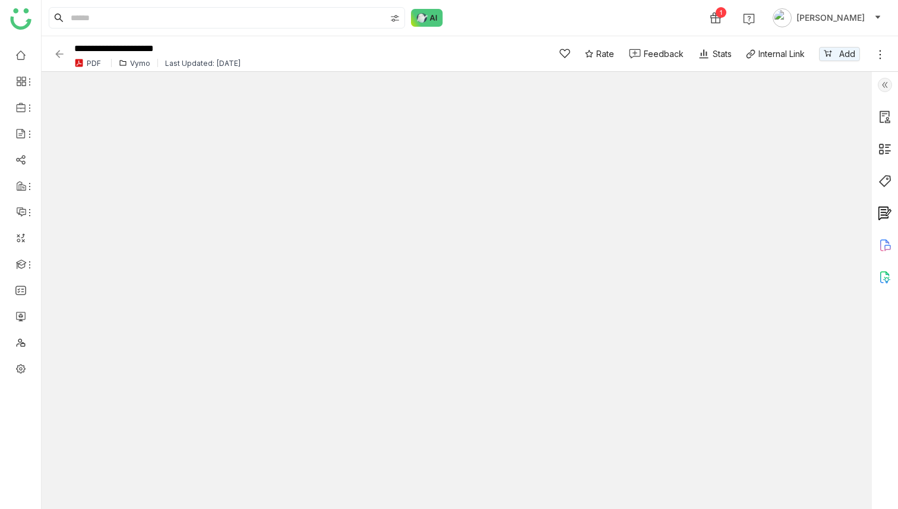
click at [877, 53] on icon at bounding box center [880, 55] width 12 height 12
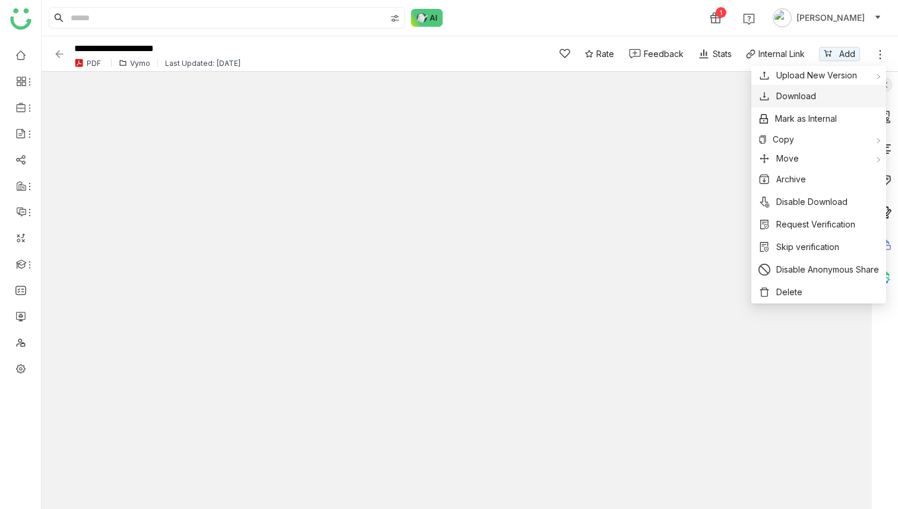
click at [795, 94] on span "Download" at bounding box center [796, 96] width 40 height 13
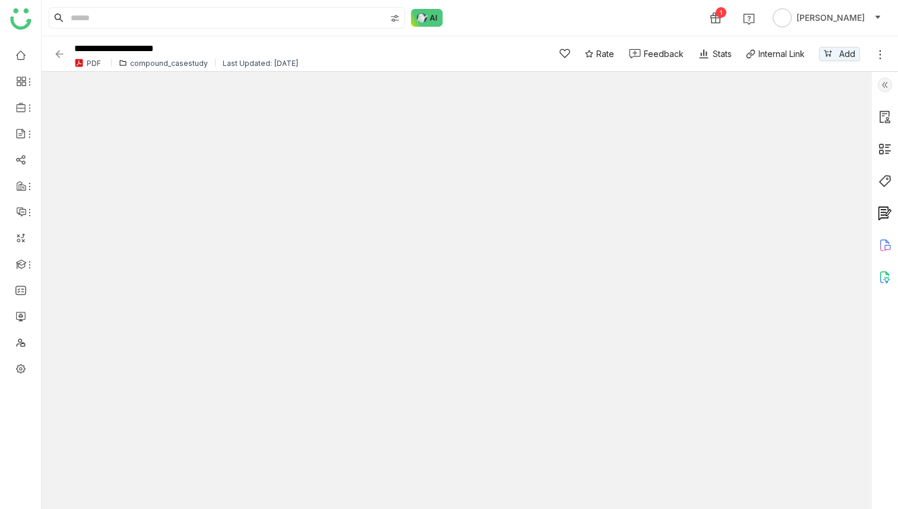
click at [883, 86] on img at bounding box center [885, 85] width 14 height 14
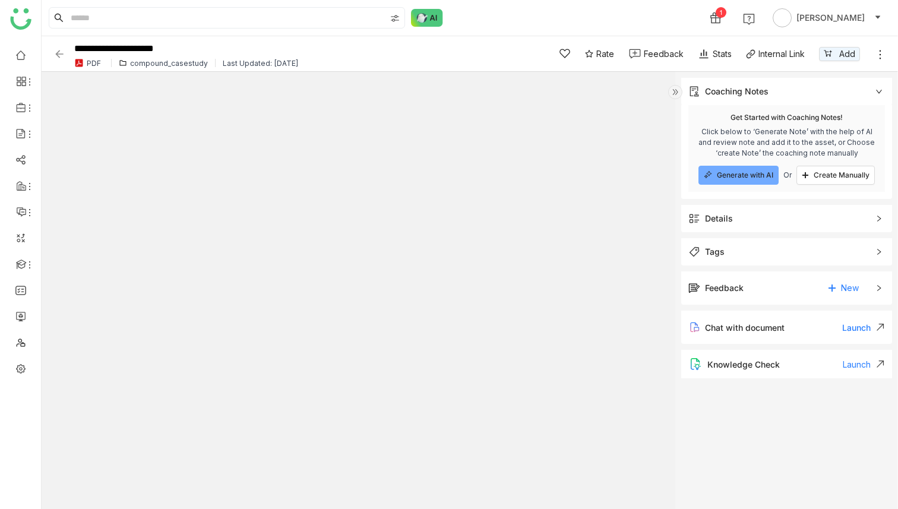
click at [740, 213] on span "Details" at bounding box center [779, 218] width 180 height 13
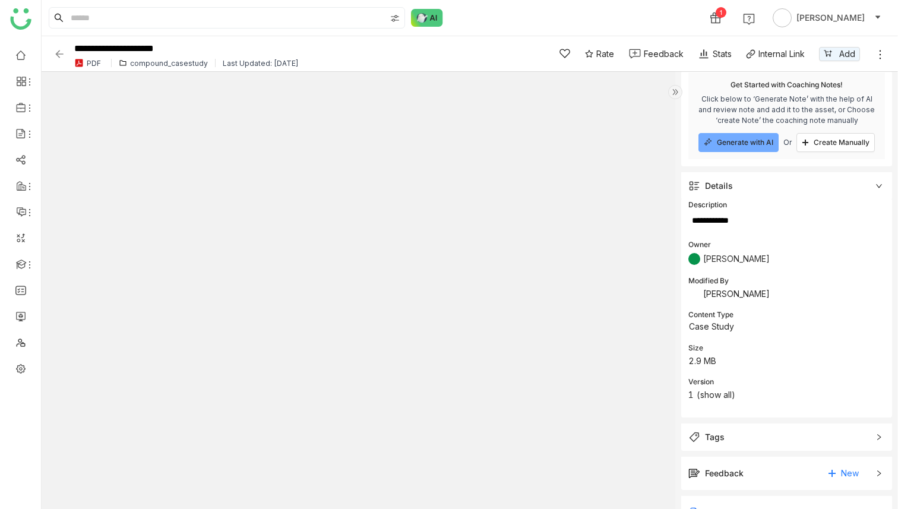
scroll to position [93, 0]
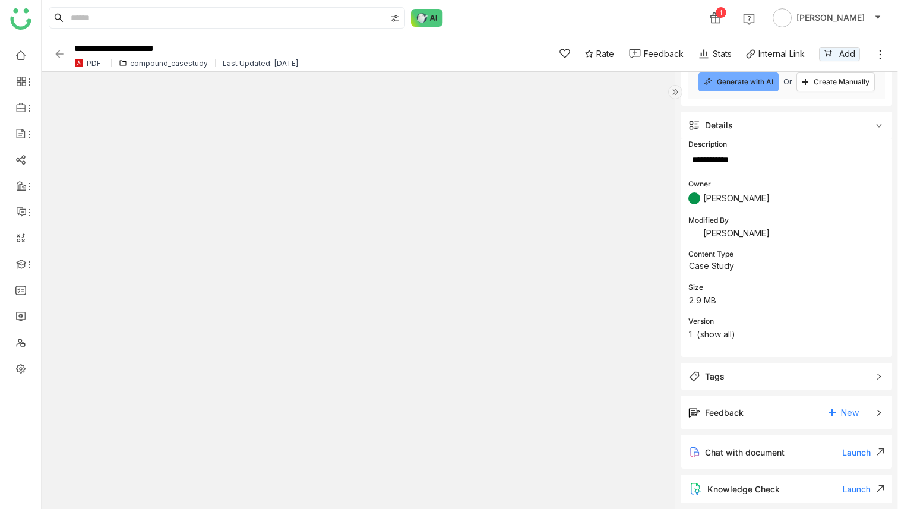
click at [731, 373] on span "Tags" at bounding box center [779, 376] width 180 height 13
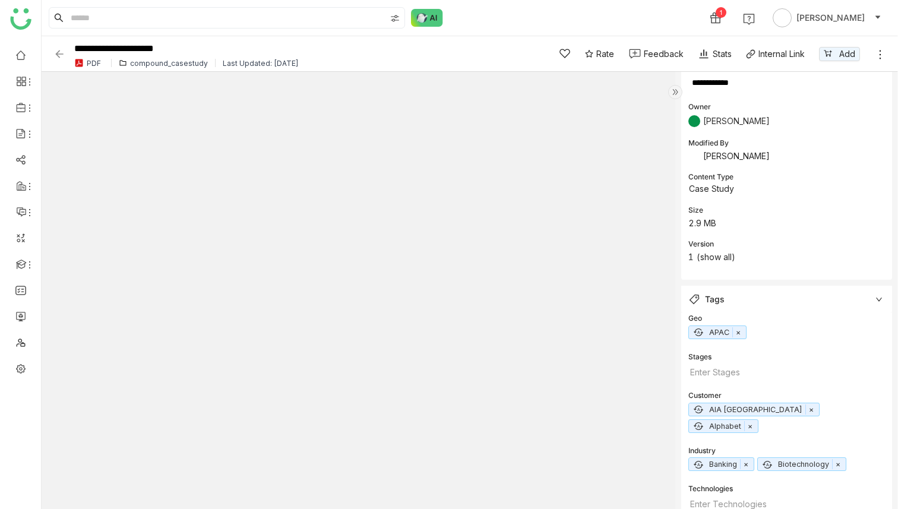
scroll to position [0, 0]
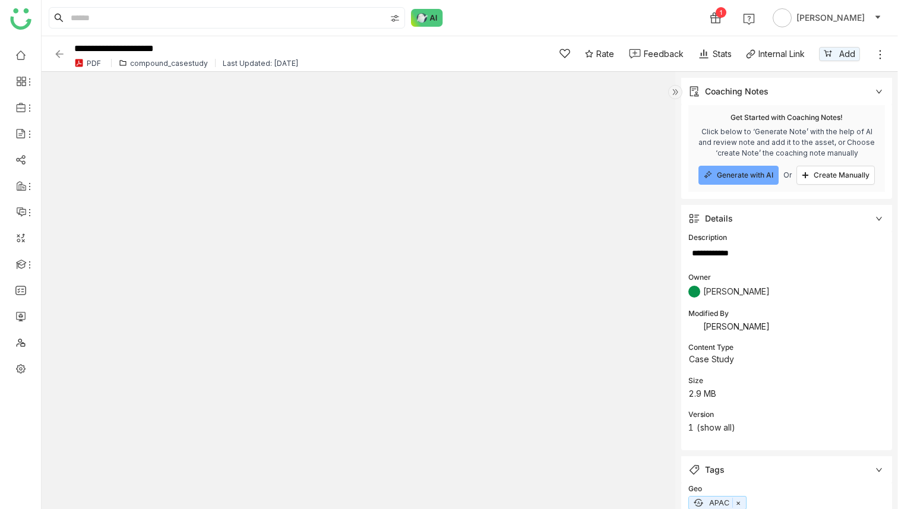
click at [55, 54] on img at bounding box center [59, 54] width 12 height 12
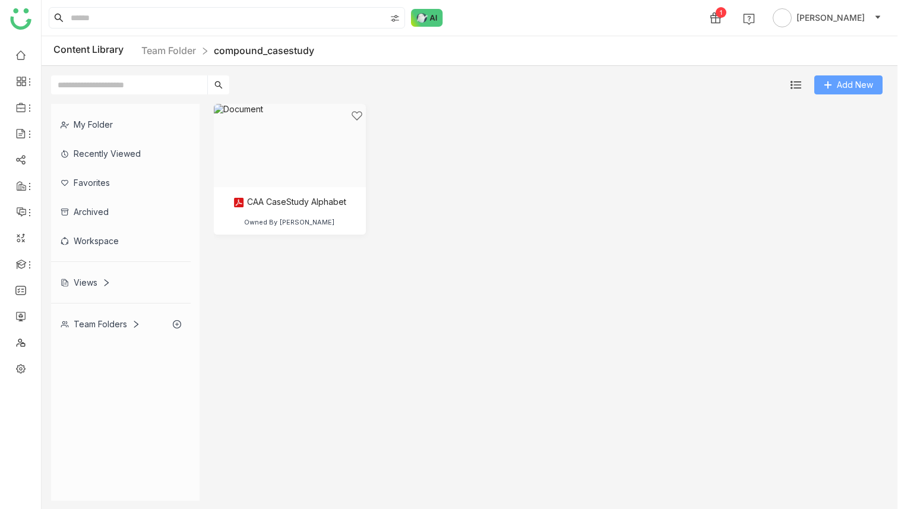
click at [850, 81] on span "Add New" at bounding box center [855, 84] width 36 height 13
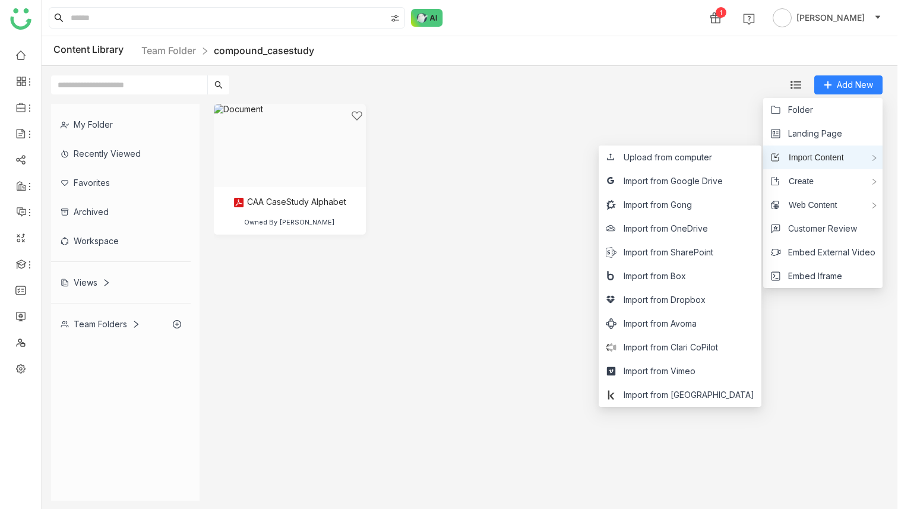
click at [813, 153] on span "Import Content" at bounding box center [812, 157] width 64 height 13
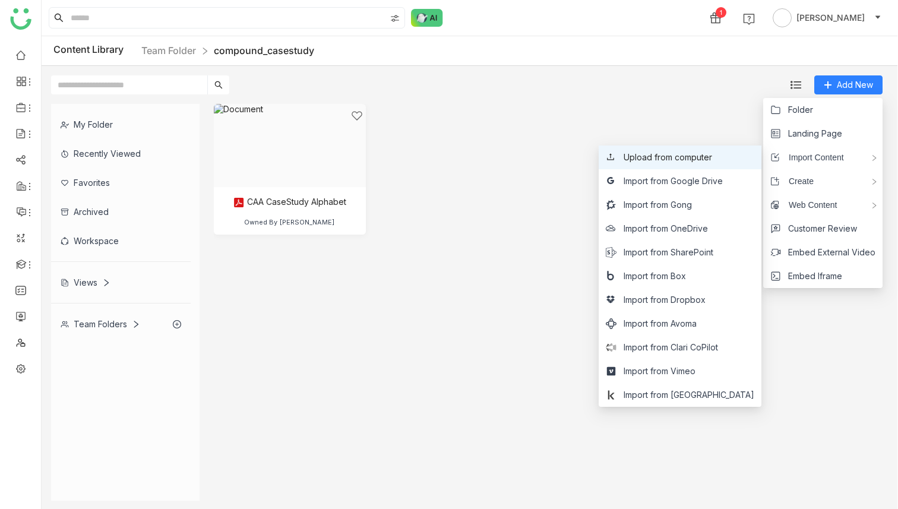
click at [711, 160] on span "Upload from computer" at bounding box center [668, 157] width 89 height 13
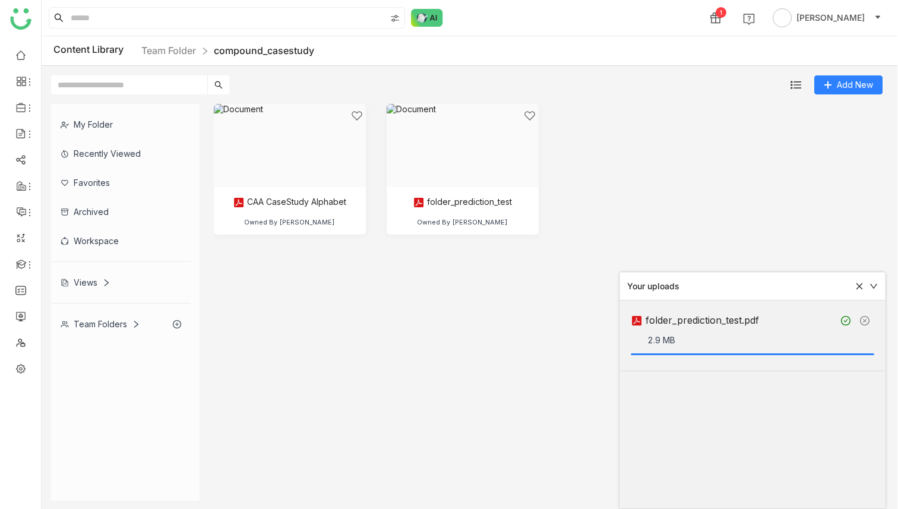
click at [460, 300] on cdk-virtual-scroll-viewport "CAA CaseStudy Alphabet Owned By [PERSON_NAME] folder_prediction_test Owned By […" at bounding box center [549, 302] width 670 height 397
click at [454, 138] on div at bounding box center [459, 160] width 132 height 101
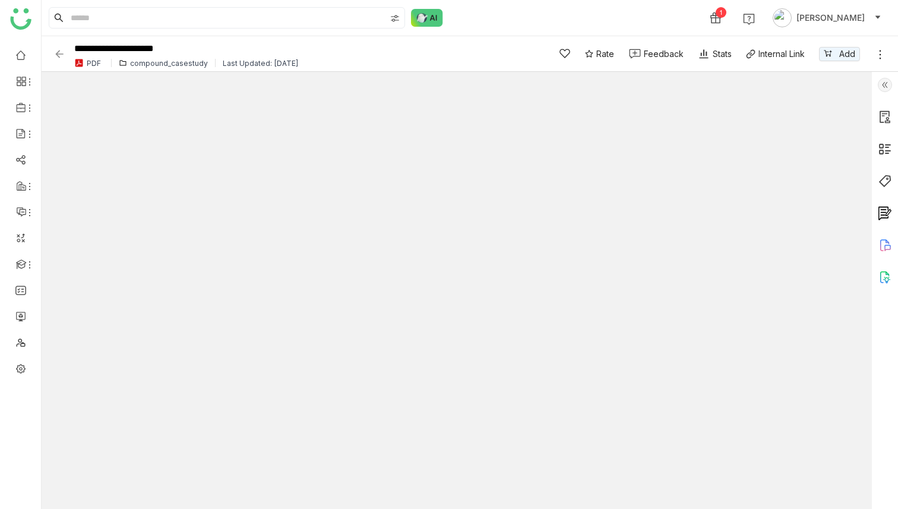
click at [888, 85] on img at bounding box center [885, 85] width 14 height 14
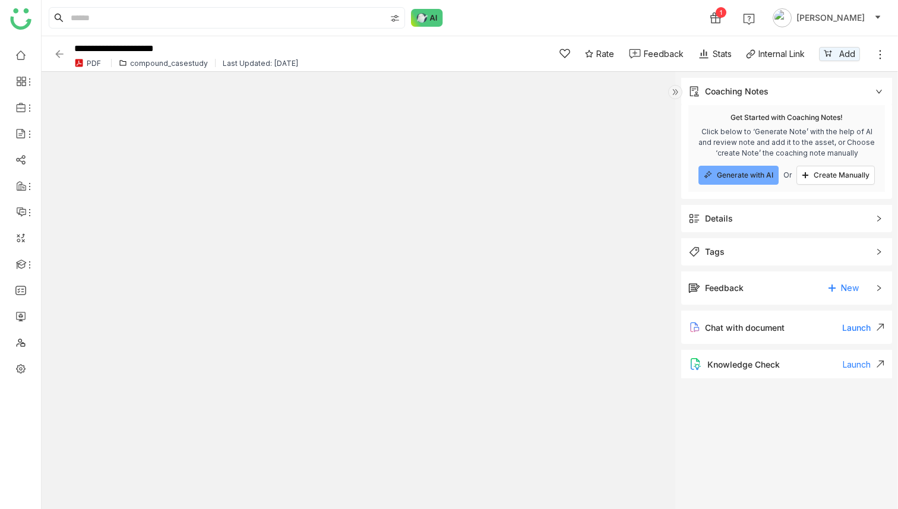
click at [740, 215] on span "Details" at bounding box center [779, 218] width 180 height 13
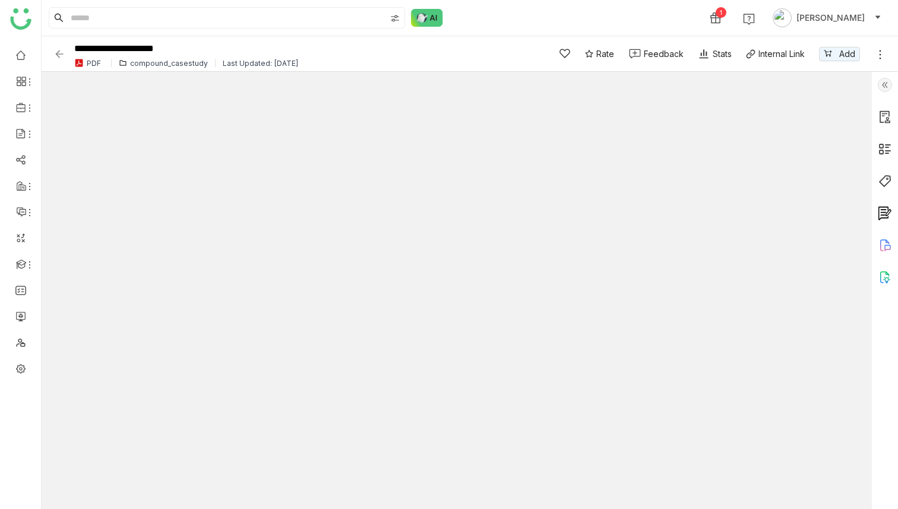
click at [887, 87] on img at bounding box center [885, 85] width 14 height 14
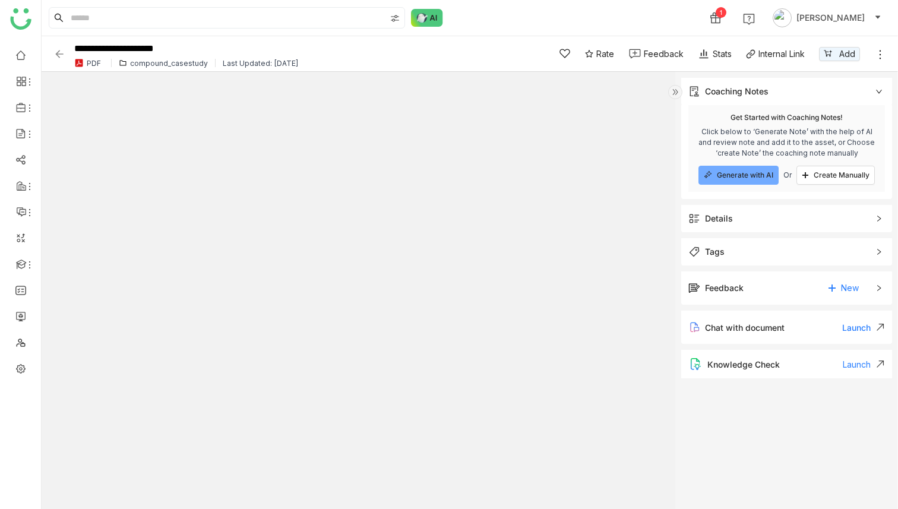
click at [740, 219] on span "Details" at bounding box center [779, 218] width 180 height 13
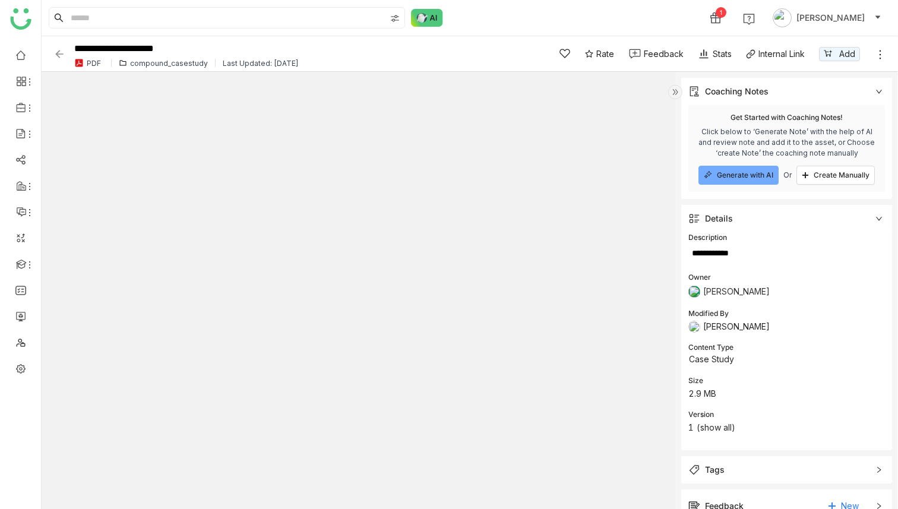
click at [63, 53] on img at bounding box center [59, 54] width 12 height 12
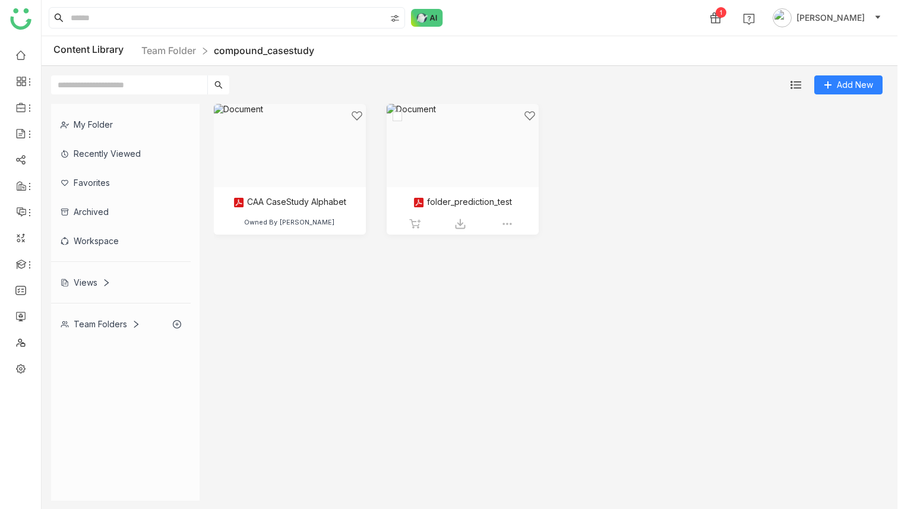
click at [457, 146] on div at bounding box center [459, 160] width 132 height 101
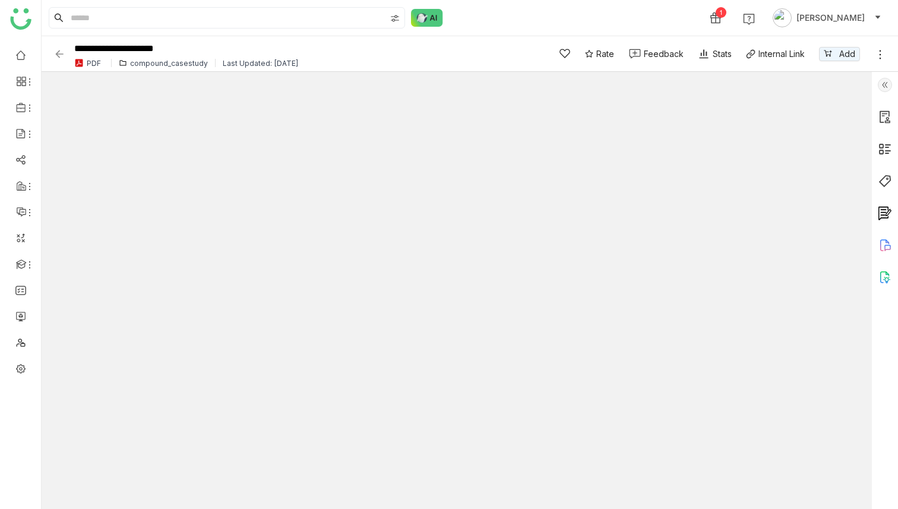
click at [888, 84] on img at bounding box center [885, 85] width 14 height 14
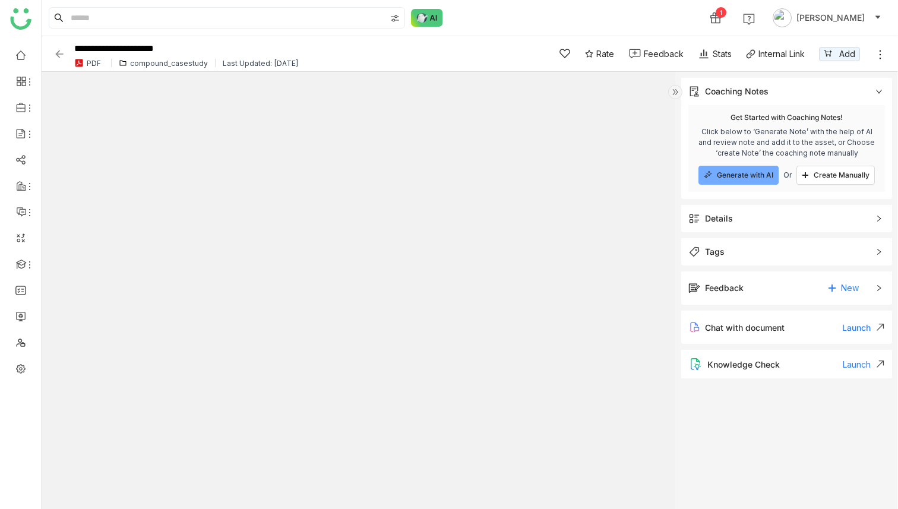
click at [728, 228] on div "Details" at bounding box center [786, 218] width 211 height 27
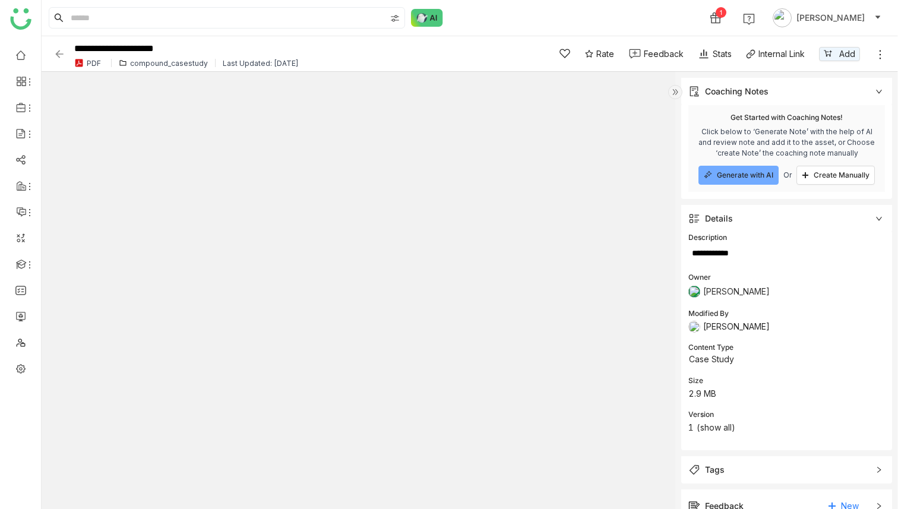
click at [61, 55] on img at bounding box center [59, 54] width 12 height 12
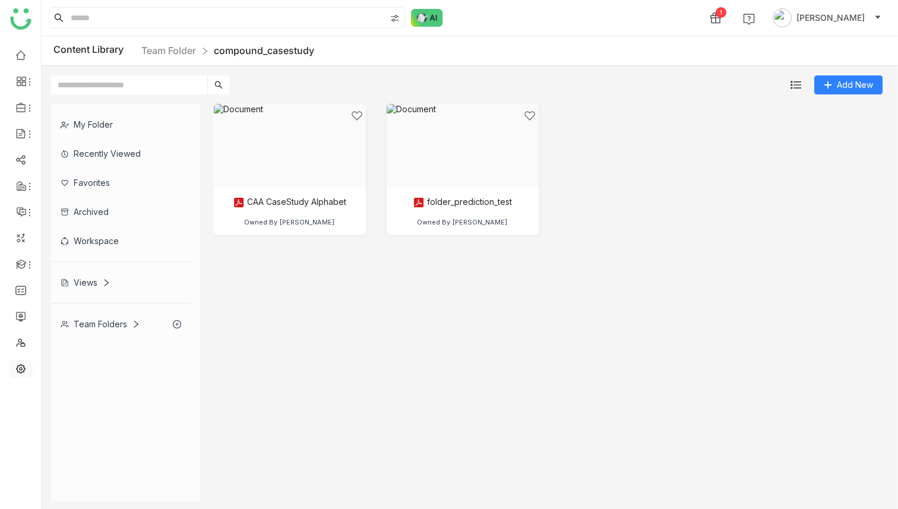
click at [18, 365] on link at bounding box center [20, 368] width 11 height 10
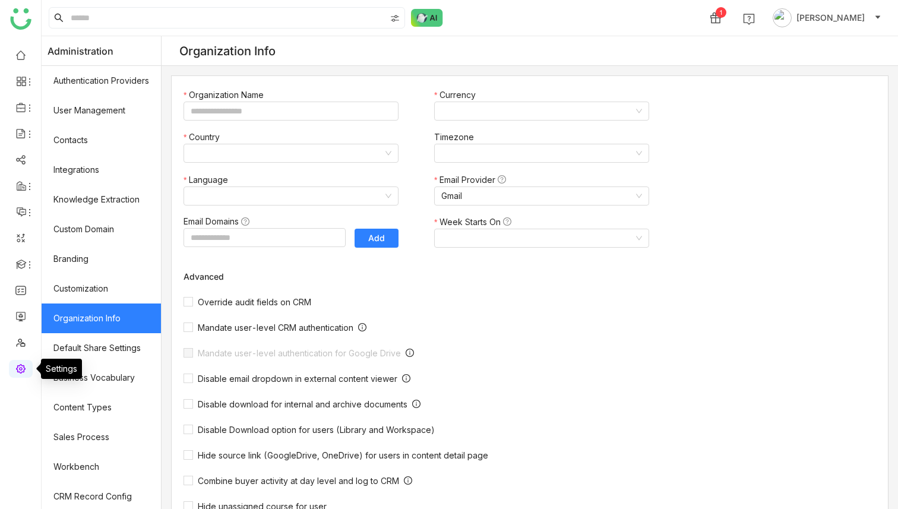
type input "*******"
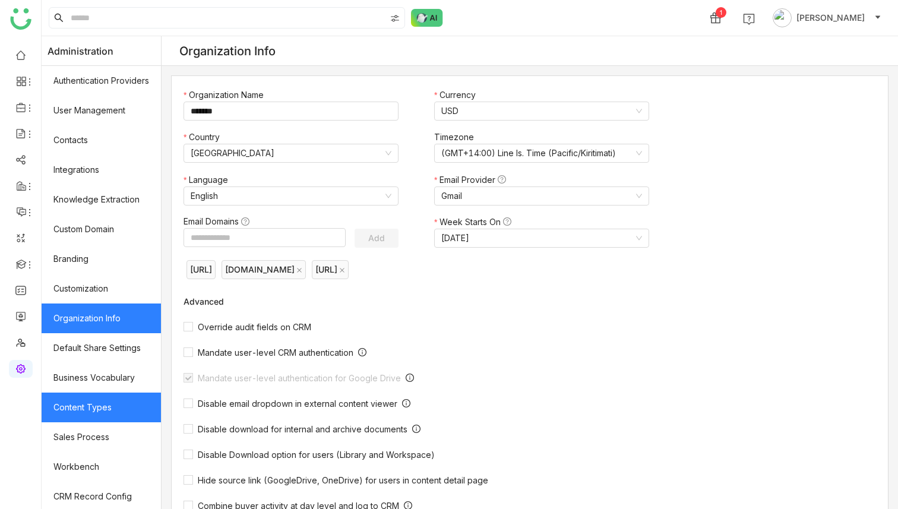
click at [96, 400] on link "Content Types" at bounding box center [101, 408] width 119 height 30
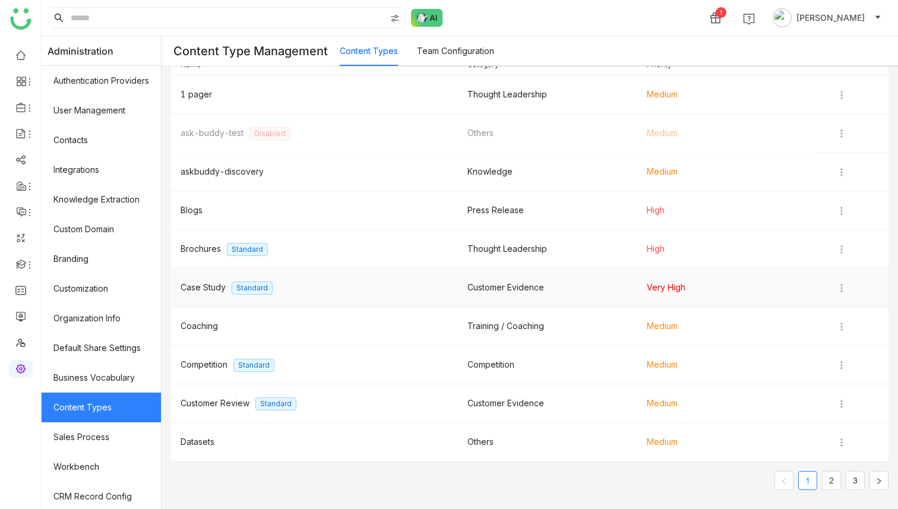
scroll to position [47, 0]
click at [842, 285] on img at bounding box center [842, 288] width 12 height 12
click at [844, 305] on span "Edit" at bounding box center [847, 311] width 29 height 13
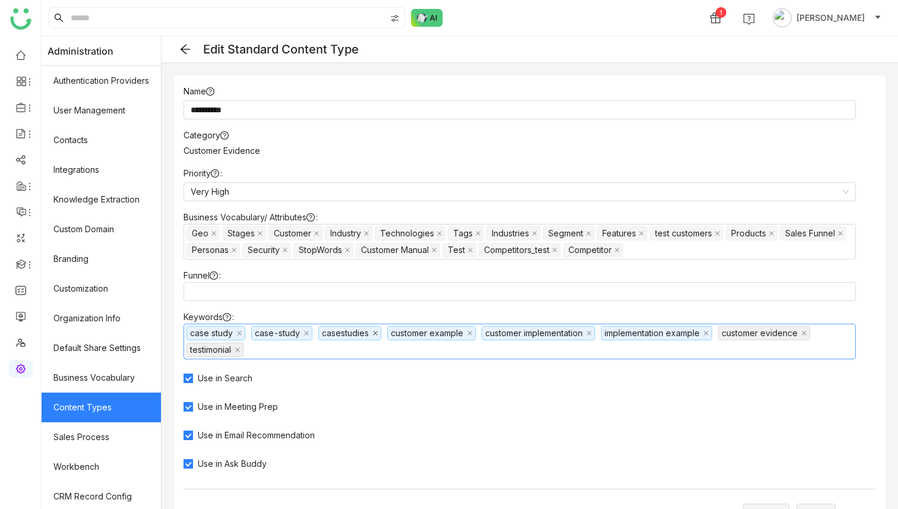
click at [377, 333] on icon at bounding box center [375, 333] width 5 height 5
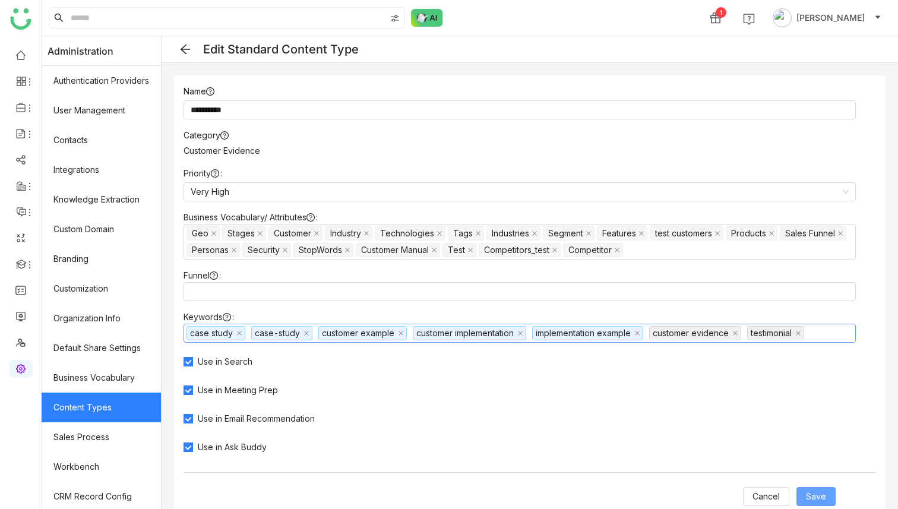
click at [816, 495] on span "Save" at bounding box center [816, 496] width 20 height 13
type input "**********"
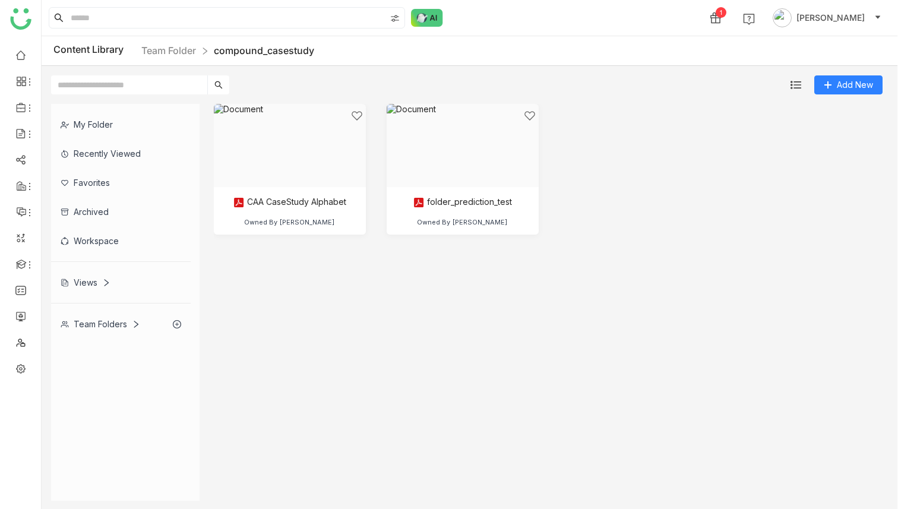
click at [387, 321] on cdk-virtual-scroll-viewport "CAA CaseStudy Alphabet Owned By Deepa Kushwaha folder_prediction_test Owned By …" at bounding box center [549, 302] width 670 height 397
click at [292, 132] on div at bounding box center [286, 160] width 132 height 101
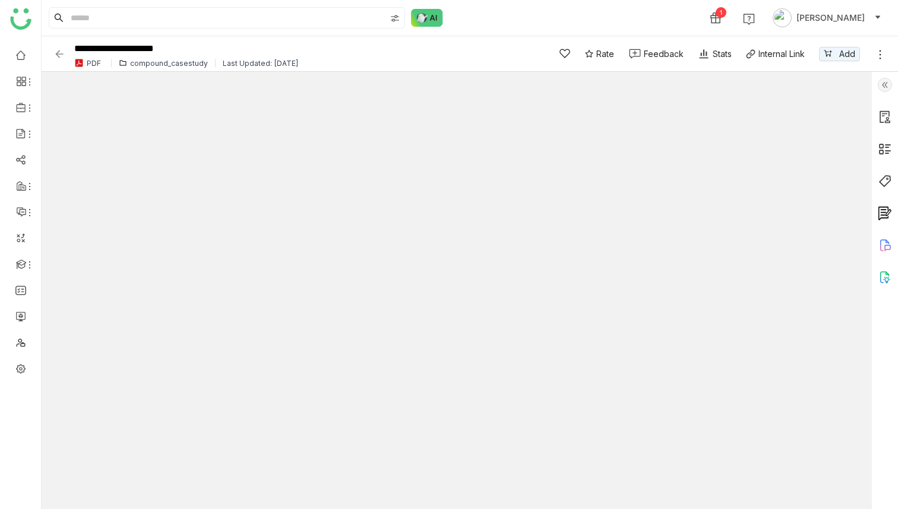
click at [891, 82] on img at bounding box center [885, 85] width 14 height 14
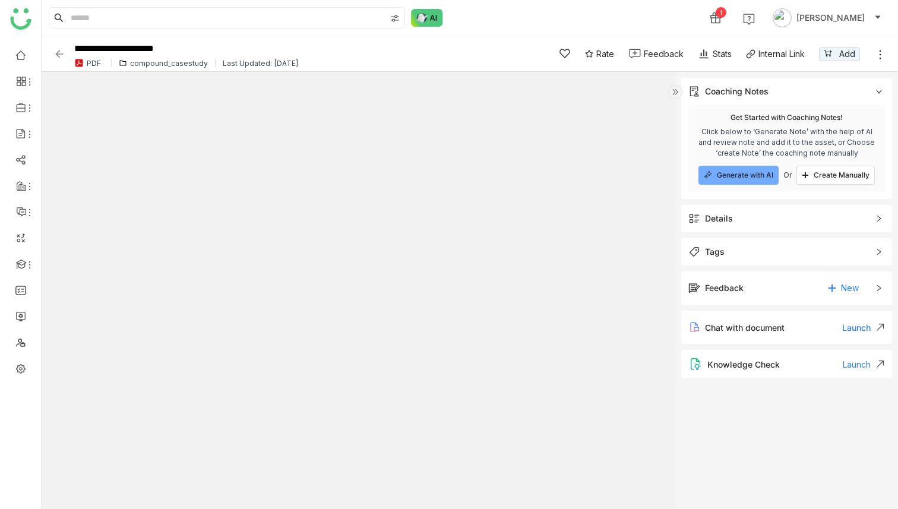
click at [741, 219] on span "Details" at bounding box center [779, 218] width 180 height 13
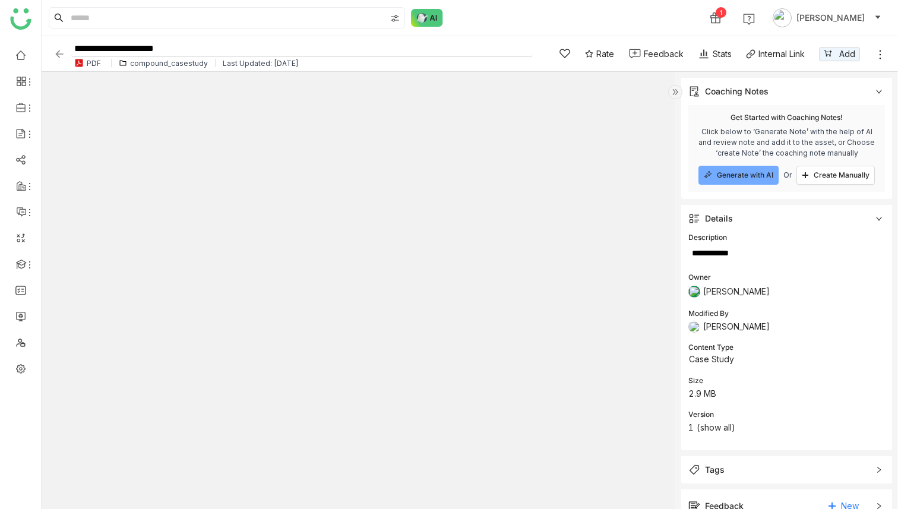
click at [208, 50] on input "**********" at bounding box center [302, 49] width 462 height 16
type input "**********"
click at [519, 16] on div "1 Deepa Kushwaha" at bounding box center [470, 18] width 857 height 36
click at [548, 16] on div "1 Deepa Kushwaha" at bounding box center [470, 18] width 857 height 36
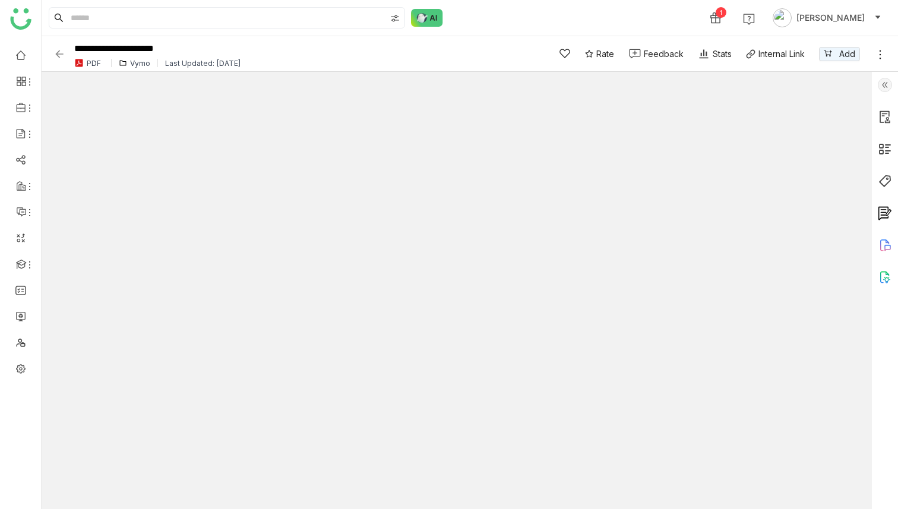
click at [883, 87] on img at bounding box center [885, 85] width 14 height 14
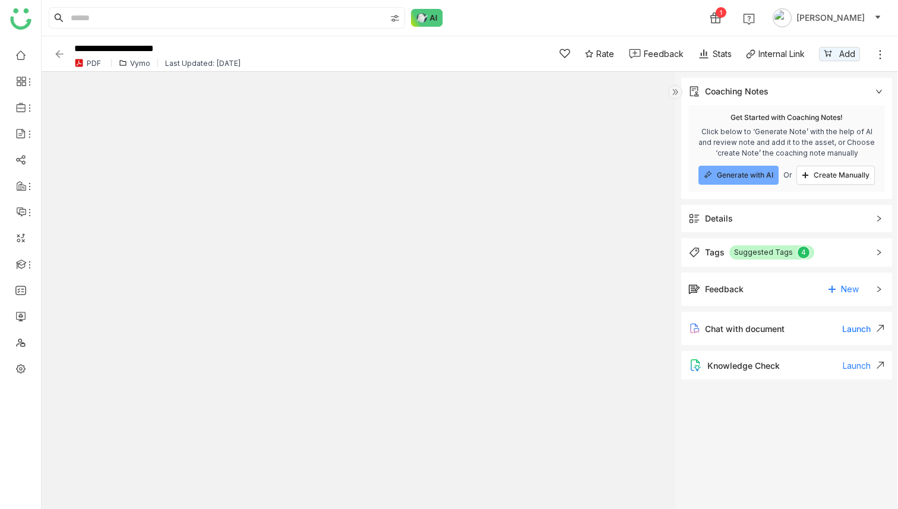
click at [741, 211] on div "Details" at bounding box center [786, 218] width 211 height 27
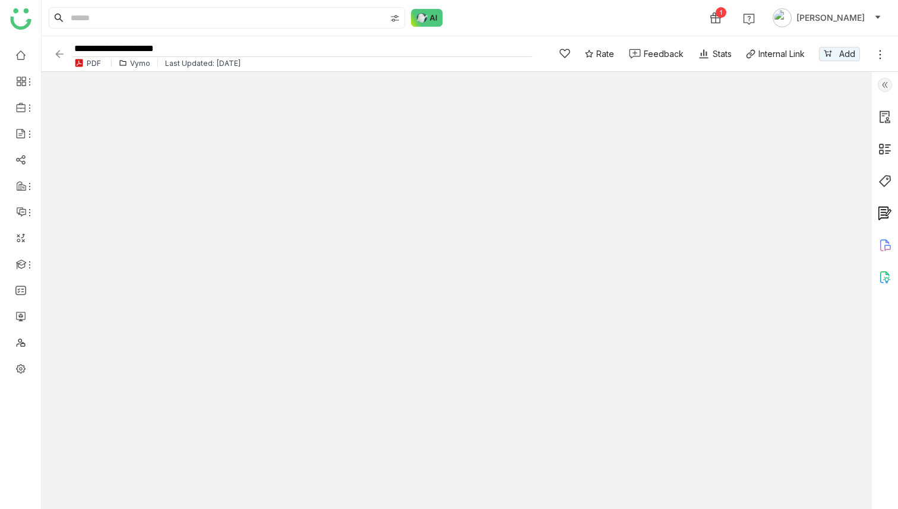
click at [220, 52] on input "**********" at bounding box center [302, 49] width 462 height 16
click at [539, 19] on div "1 [PERSON_NAME]" at bounding box center [470, 18] width 857 height 36
click at [234, 47] on input "**********" at bounding box center [302, 49] width 462 height 16
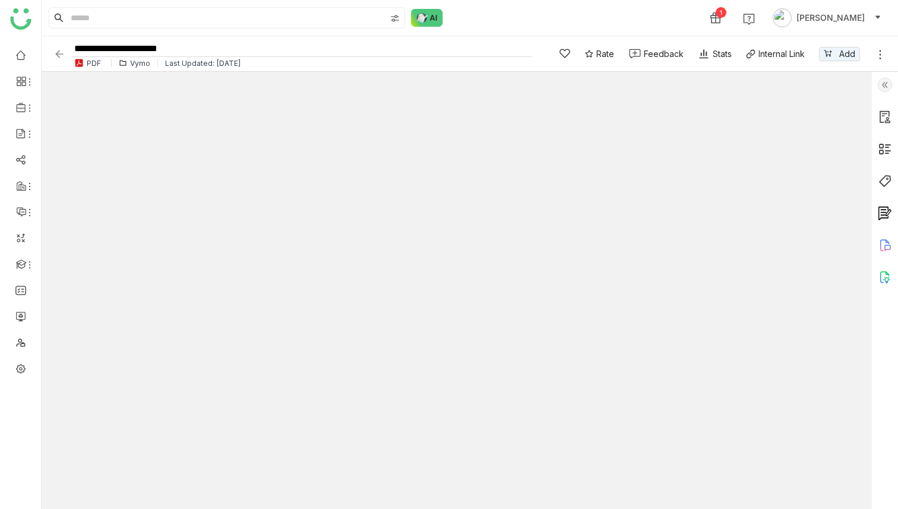
type input "**********"
click at [498, 12] on div "1 [PERSON_NAME]" at bounding box center [470, 18] width 857 height 36
